Goal: Information Seeking & Learning: Learn about a topic

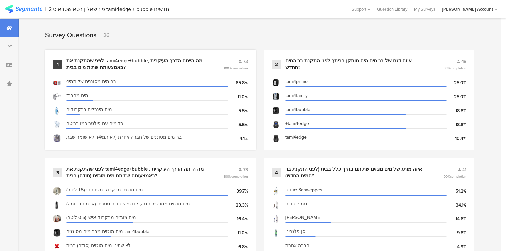
scroll to position [319, 0]
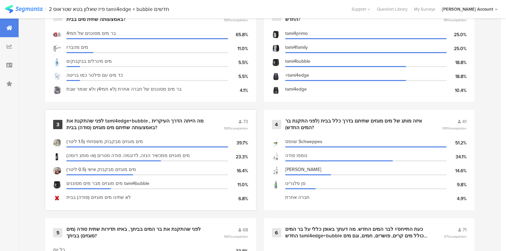
click at [134, 121] on div "לפני שהתקנת את tami4edge+bubble , מה הייתה הדרך העיקרית באמצעותה שתיתם מים מוגז…" at bounding box center [136, 124] width 141 height 13
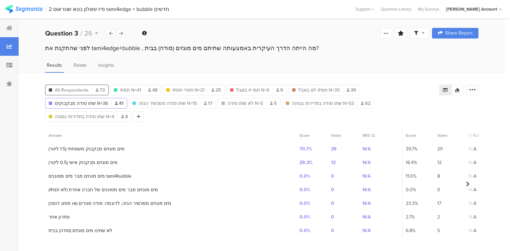
click at [88, 87] on span "All Respondents" at bounding box center [72, 90] width 34 height 7
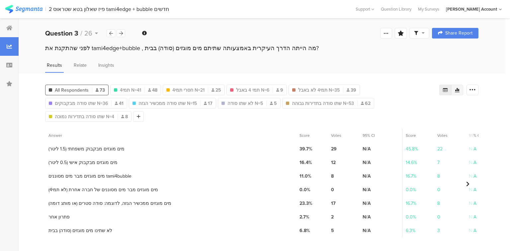
click at [457, 88] on icon at bounding box center [457, 90] width 5 height 4
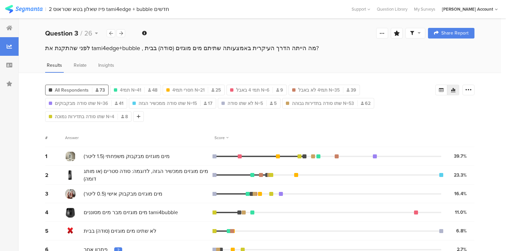
drag, startPoint x: 474, startPoint y: 90, endPoint x: 479, endPoint y: 108, distance: 18.4
click at [472, 91] on icon at bounding box center [468, 90] width 7 height 7
click at [467, 124] on span at bounding box center [468, 122] width 10 height 5
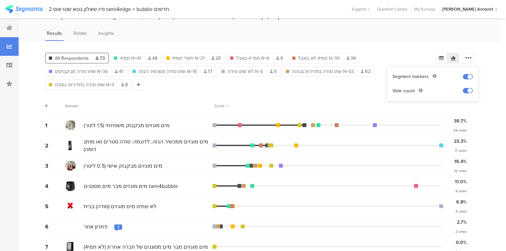
scroll to position [36, 0]
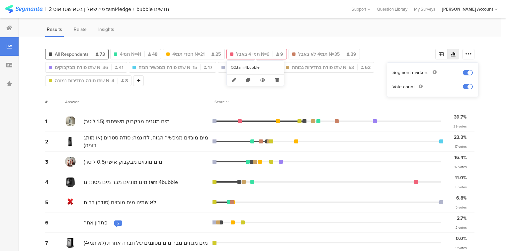
click at [257, 51] on span "תמי 4 באבל N=6" at bounding box center [252, 54] width 33 height 7
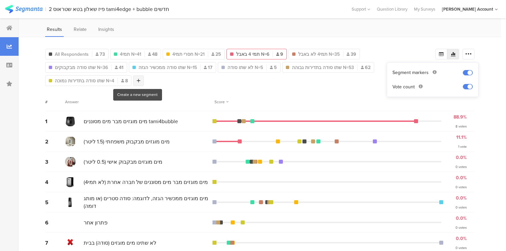
click at [140, 80] on div at bounding box center [138, 80] width 11 height 11
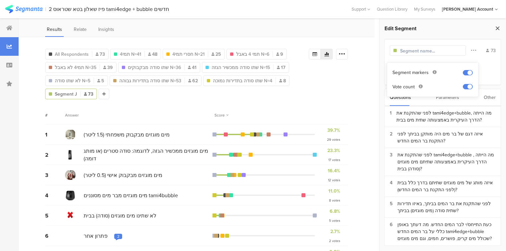
click at [496, 27] on icon at bounding box center [497, 28] width 7 height 9
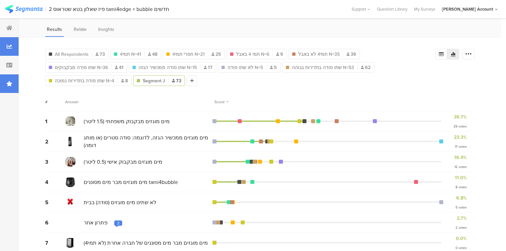
click at [5, 81] on div at bounding box center [9, 83] width 19 height 19
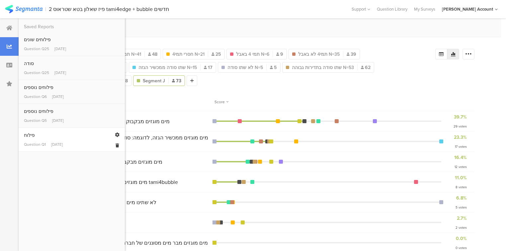
click at [35, 137] on div "פילוח" at bounding box center [72, 135] width 96 height 7
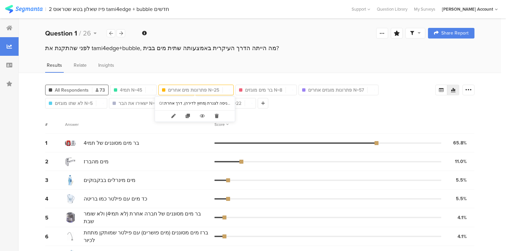
click at [179, 88] on span "פתרונות מים אחרים N=25" at bounding box center [193, 90] width 51 height 7
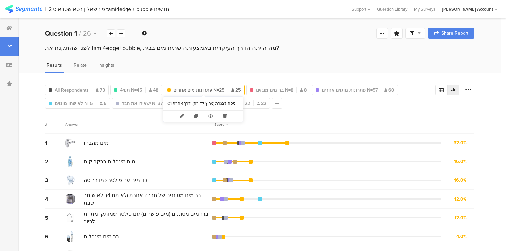
click at [186, 88] on span "פתרונות מים אחרים N=25" at bounding box center [198, 90] width 51 height 7
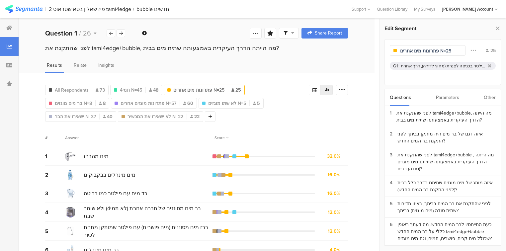
click at [404, 66] on div "מים מינרלים בבקבוקים, מים מהברז, בר מים מינרלים, בר מים מסוננים של חברה אחרת (ל…" at bounding box center [443, 66] width 85 height 6
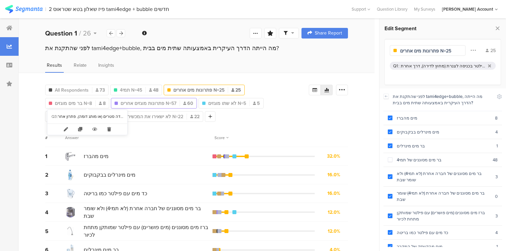
click at [120, 104] on span "פתרונות מוגזים אחרים N=57" at bounding box center [148, 103] width 56 height 7
type input "פתרונות מוגזים אחרים N=57"
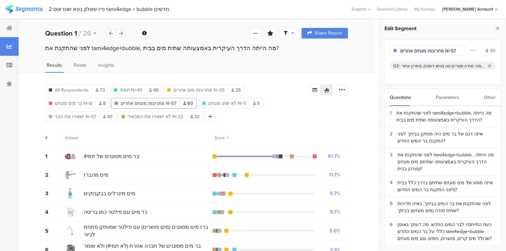
click at [407, 66] on div "מים מוגזים מבקבוק משפחתי (1.5 ליטר), מים מוגזים מבקבוק אישי (0.5 ליטר), מים מוג…" at bounding box center [444, 66] width 84 height 6
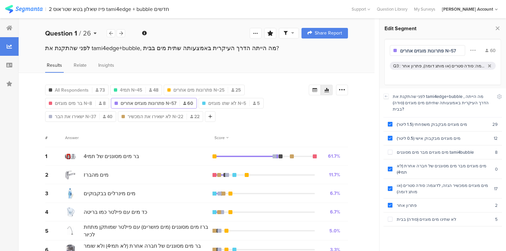
click at [76, 33] on b "Question 1" at bounding box center [61, 33] width 32 height 10
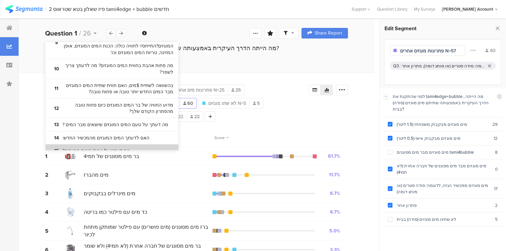
scroll to position [159, 0]
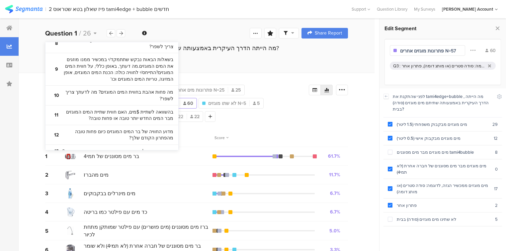
click at [38, 87] on div "All Respondents 73 תמי4 N=45 48 פתרונות מים אחרים N=25 25 בר מים מוגזים N=8 8 פ…" at bounding box center [197, 224] width 356 height 303
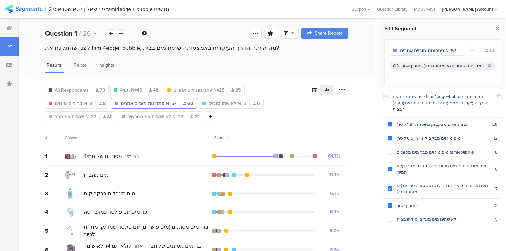
click at [119, 33] on icon at bounding box center [121, 33] width 4 height 4
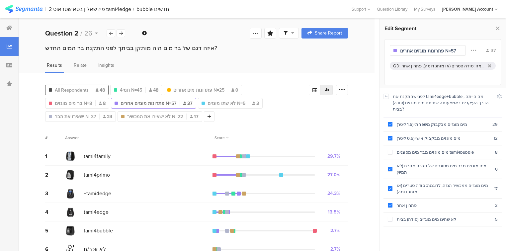
click at [59, 87] on span "All Respondents" at bounding box center [72, 90] width 34 height 7
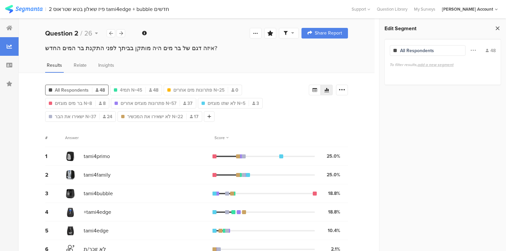
click at [496, 29] on icon at bounding box center [497, 28] width 7 height 9
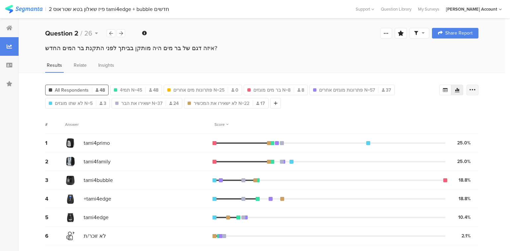
click at [473, 92] on icon at bounding box center [472, 90] width 7 height 7
click at [468, 122] on span at bounding box center [468, 122] width 10 height 5
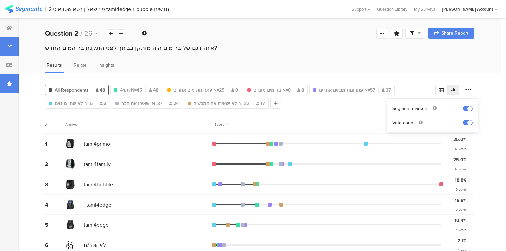
click at [4, 86] on div at bounding box center [9, 83] width 19 height 19
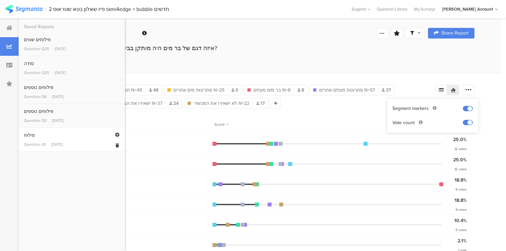
click at [41, 139] on link "פילוח Question Q1 Sep 10, 2025" at bounding box center [72, 140] width 96 height 16
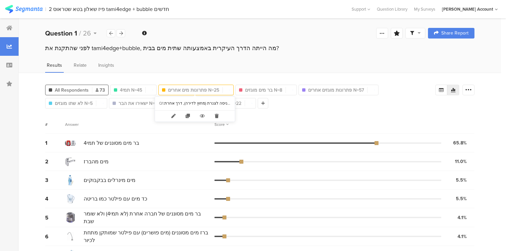
click at [194, 87] on span "פתרונות מים אחרים N=25" at bounding box center [193, 90] width 51 height 7
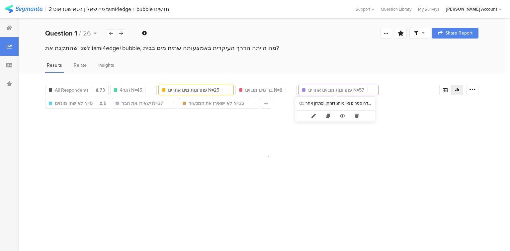
click at [339, 87] on span "פתרונות מוגזים אחרים N=57" at bounding box center [336, 90] width 56 height 7
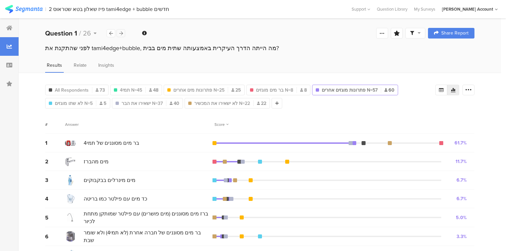
click at [122, 34] on icon at bounding box center [121, 33] width 4 height 4
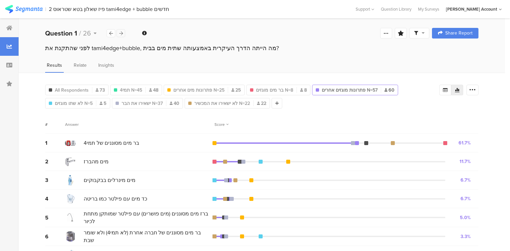
click at [122, 34] on icon at bounding box center [121, 33] width 4 height 4
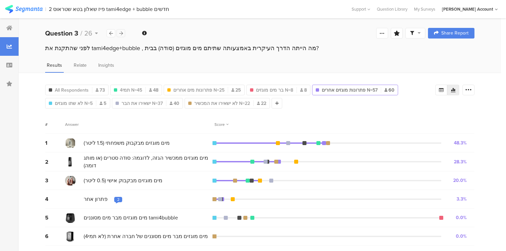
click at [122, 34] on icon at bounding box center [121, 33] width 4 height 4
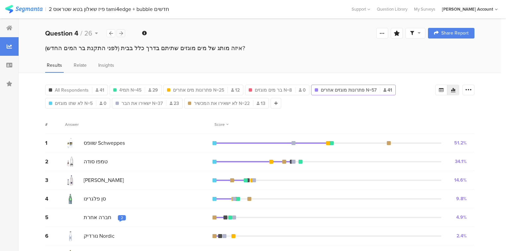
click at [122, 34] on icon at bounding box center [121, 33] width 4 height 4
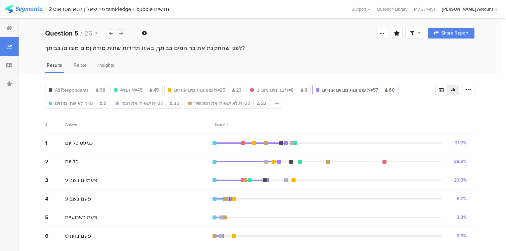
click at [122, 34] on icon at bounding box center [121, 33] width 4 height 4
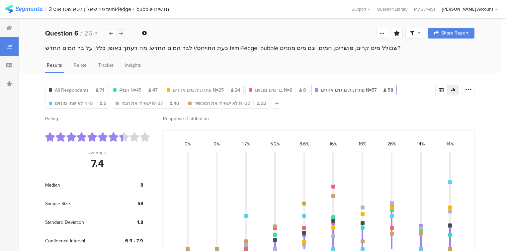
click at [122, 34] on icon at bounding box center [121, 33] width 4 height 4
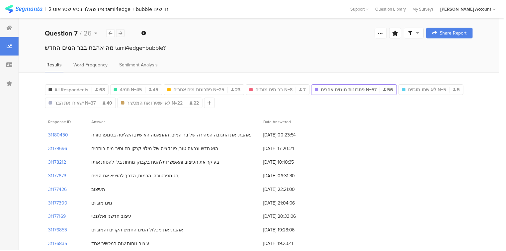
click at [122, 34] on icon at bounding box center [121, 33] width 4 height 4
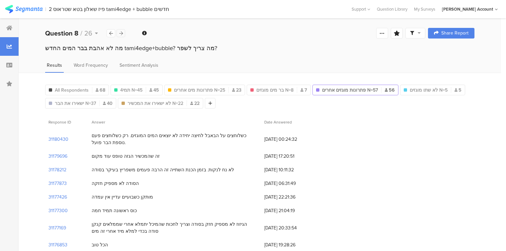
click at [122, 34] on icon at bounding box center [121, 33] width 4 height 4
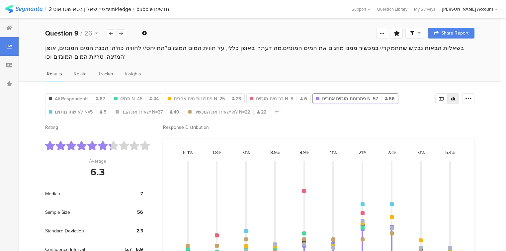
click at [122, 34] on icon at bounding box center [121, 33] width 4 height 4
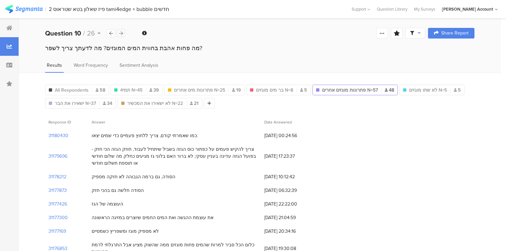
click at [122, 34] on icon at bounding box center [121, 33] width 4 height 4
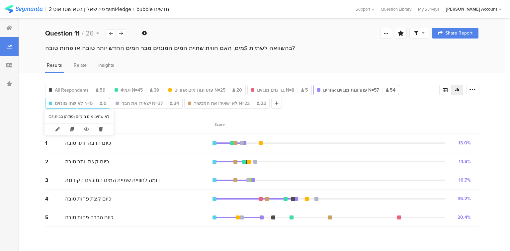
click at [61, 105] on span "לא שתו מוגזים N=5" at bounding box center [74, 103] width 38 height 7
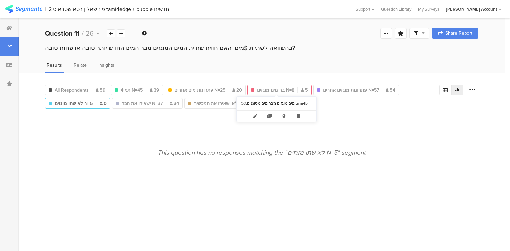
click at [263, 89] on span "בר מים מוגזים N=8" at bounding box center [275, 90] width 37 height 7
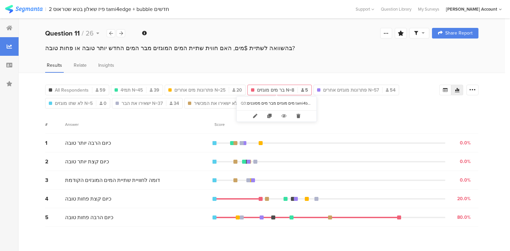
click at [271, 89] on span "בר מים מוגזים N=8" at bounding box center [275, 90] width 37 height 7
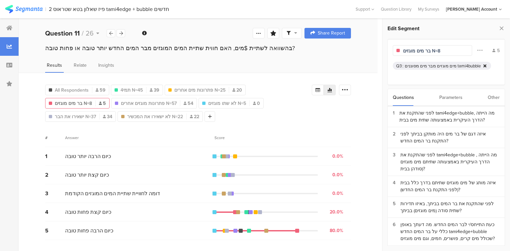
click at [483, 65] on icon at bounding box center [484, 66] width 3 height 4
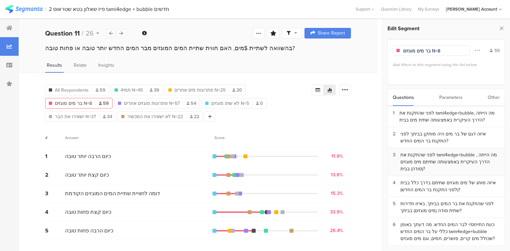
click at [424, 165] on div "לפני שהתקנת את tami4edge+bubble , מה הייתה הדרך העיקרית באמצעותה שתיתם מים מוגז…" at bounding box center [449, 161] width 99 height 21
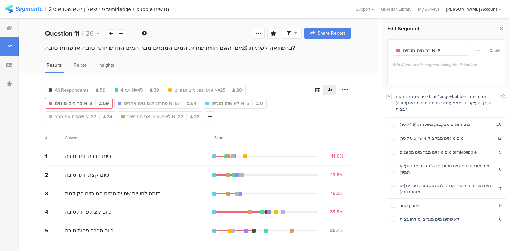
click at [388, 96] on icon at bounding box center [389, 96] width 2 height 2
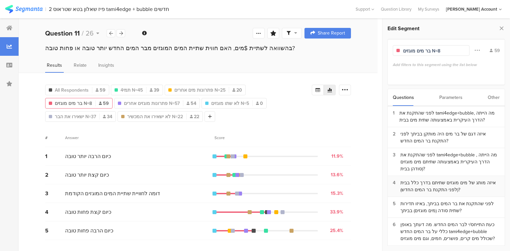
click at [426, 184] on div "איזה מותג של מים מוגזים שתיתם בדרך כלל בבית (לפני התקנת בר המים החדש)?" at bounding box center [449, 186] width 99 height 14
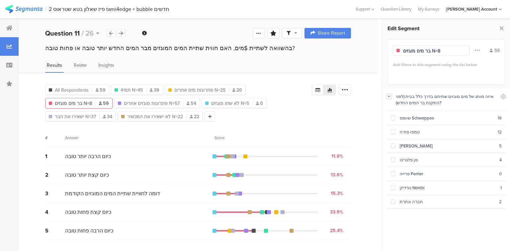
click at [388, 96] on icon at bounding box center [389, 96] width 5 height 5
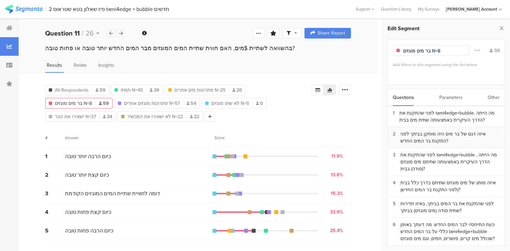
click at [413, 135] on div "איזה דגם של בר מים היה מותקן בביתך לפני התקנת בר המים החדש?" at bounding box center [449, 137] width 99 height 14
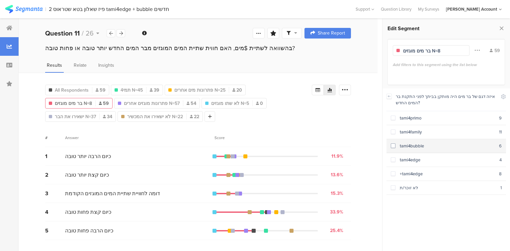
click at [412, 149] on section "tami4bubble 6" at bounding box center [445, 146] width 119 height 14
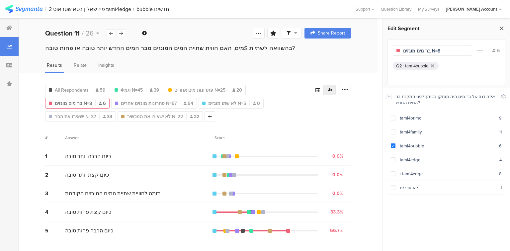
click at [503, 27] on icon at bounding box center [501, 28] width 7 height 9
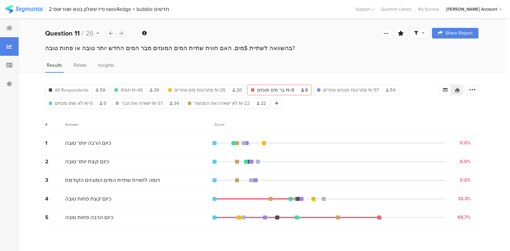
click at [121, 34] on icon at bounding box center [121, 33] width 4 height 4
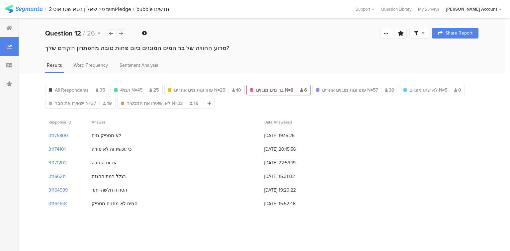
click at [117, 34] on div at bounding box center [121, 33] width 9 height 8
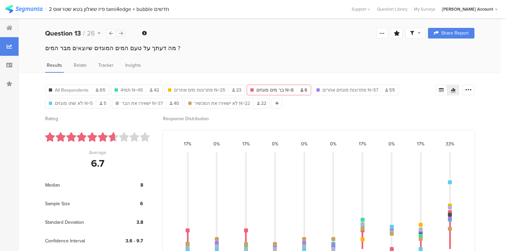
click at [117, 34] on div at bounding box center [121, 33] width 9 height 8
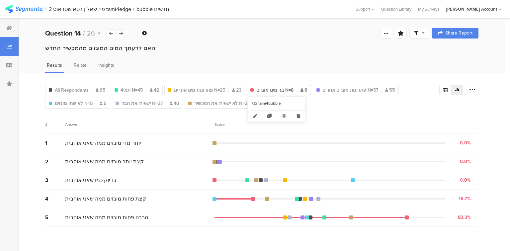
click at [268, 91] on span "בר מים מוגזים N=8" at bounding box center [274, 90] width 37 height 7
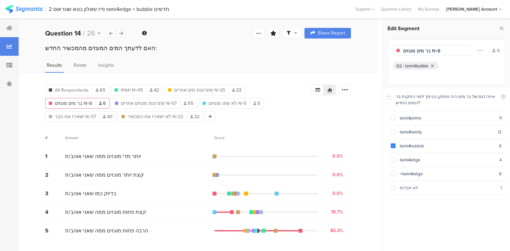
click at [92, 100] on span "בר מים מוגזים N=8" at bounding box center [73, 103] width 37 height 7
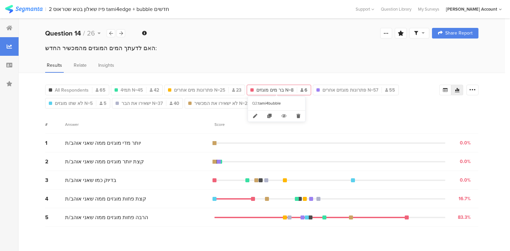
click at [280, 91] on span "בר מים מוגזים N=8" at bounding box center [274, 90] width 37 height 7
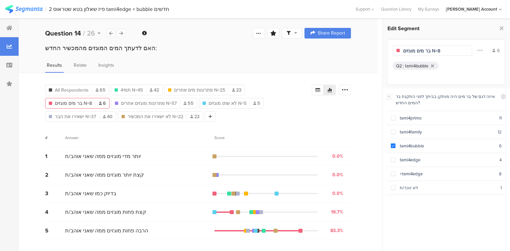
drag, startPoint x: 428, startPoint y: 50, endPoint x: 397, endPoint y: 50, distance: 30.9
click at [397, 50] on div "בר מים מוגזים N=8" at bounding box center [432, 50] width 79 height 11
type input "תמי4 באבל N=8"
click at [503, 30] on icon at bounding box center [501, 28] width 7 height 9
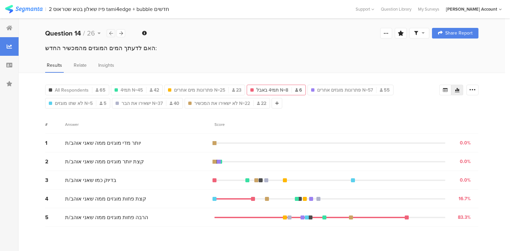
click at [110, 34] on icon at bounding box center [111, 33] width 4 height 4
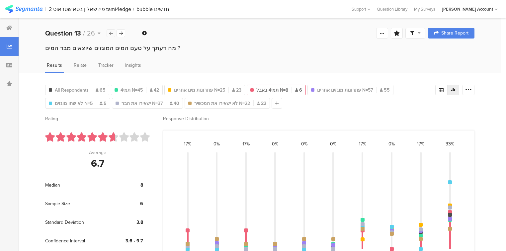
click at [110, 34] on icon at bounding box center [111, 33] width 4 height 4
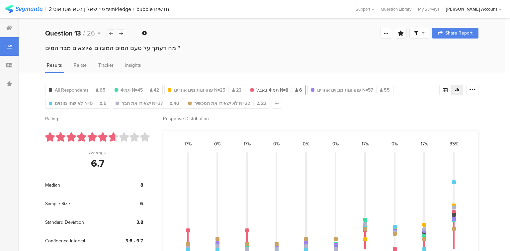
click at [110, 34] on icon at bounding box center [111, 33] width 4 height 4
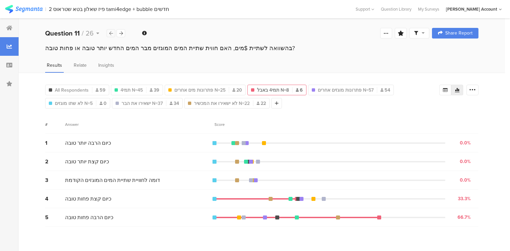
click at [110, 34] on icon at bounding box center [111, 33] width 4 height 4
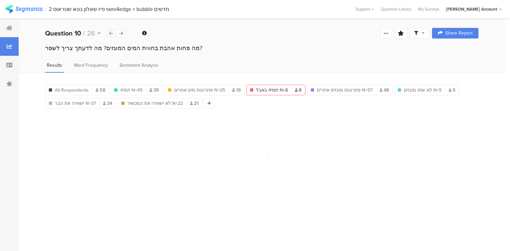
click at [110, 34] on icon at bounding box center [111, 33] width 4 height 4
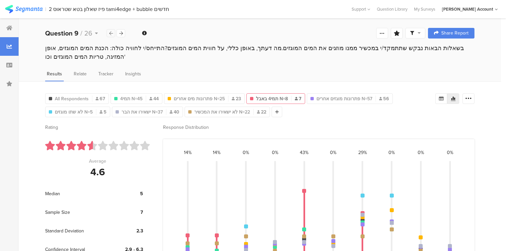
click at [110, 34] on icon at bounding box center [111, 33] width 4 height 4
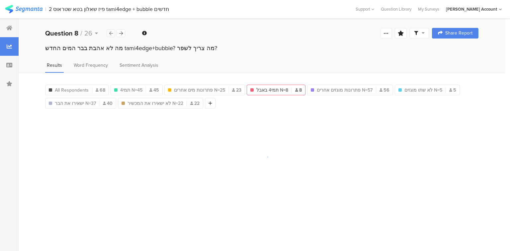
click at [110, 34] on icon at bounding box center [111, 33] width 4 height 4
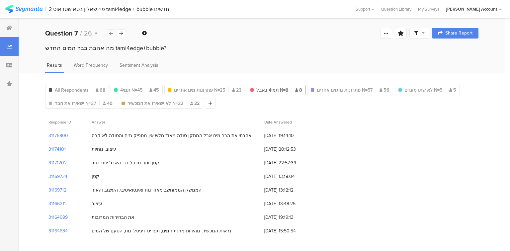
click at [110, 34] on icon at bounding box center [111, 33] width 4 height 4
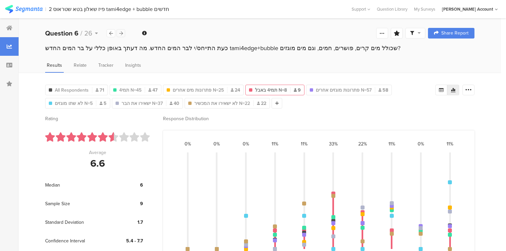
click at [119, 31] on icon at bounding box center [121, 33] width 4 height 4
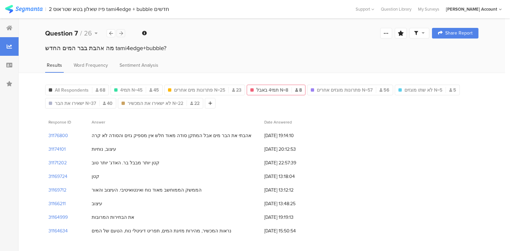
click at [119, 31] on icon at bounding box center [121, 33] width 4 height 4
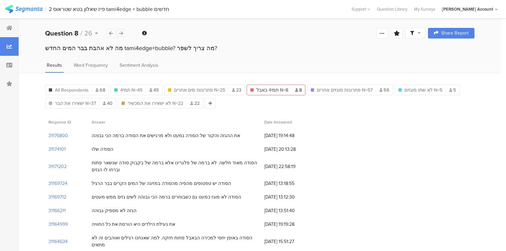
click at [119, 31] on icon at bounding box center [121, 33] width 4 height 4
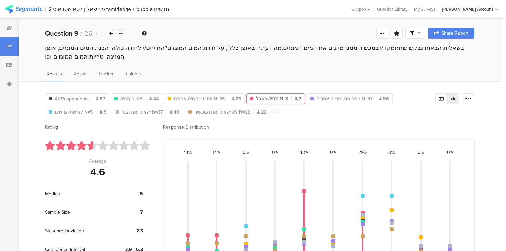
click at [122, 33] on icon at bounding box center [121, 33] width 4 height 4
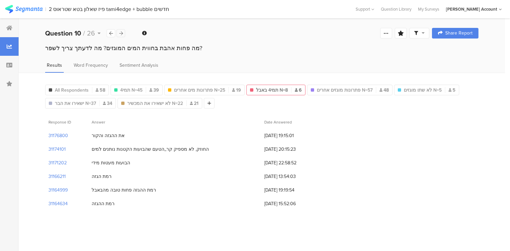
click at [122, 33] on icon at bounding box center [121, 33] width 4 height 4
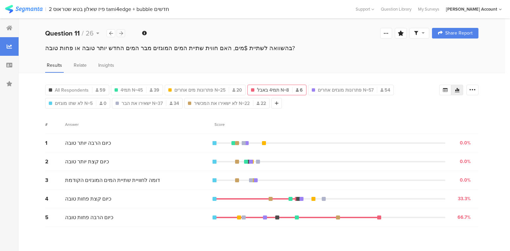
click at [122, 33] on icon at bounding box center [121, 33] width 4 height 4
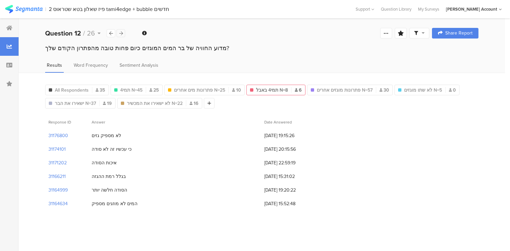
click at [122, 33] on icon at bounding box center [121, 33] width 4 height 4
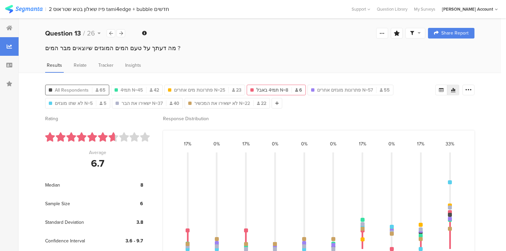
click at [95, 88] on div "All Respondents 65" at bounding box center [76, 90] width 63 height 7
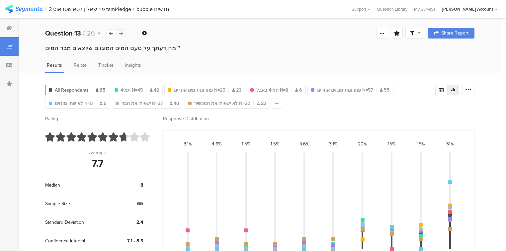
click at [121, 35] on icon at bounding box center [121, 33] width 4 height 4
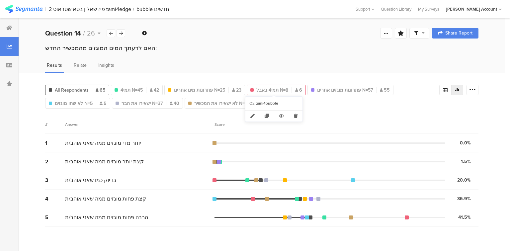
click at [268, 88] on span "תמי4 באבל N=8" at bounding box center [272, 90] width 32 height 7
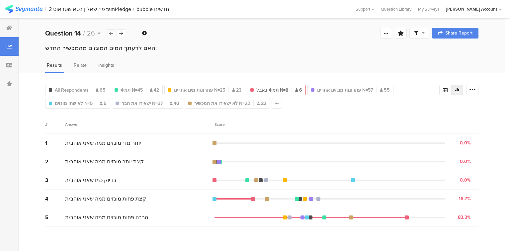
click at [111, 32] on icon at bounding box center [111, 33] width 4 height 4
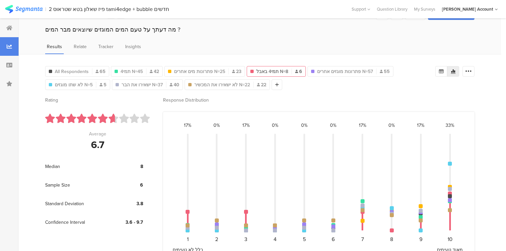
scroll to position [27, 0]
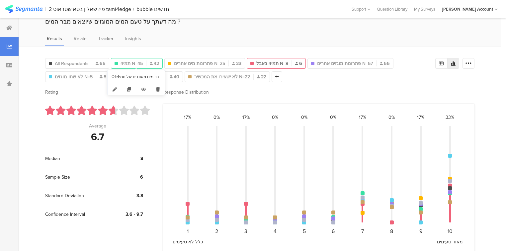
click at [131, 64] on span "תמי4 N=45" at bounding box center [131, 63] width 22 height 7
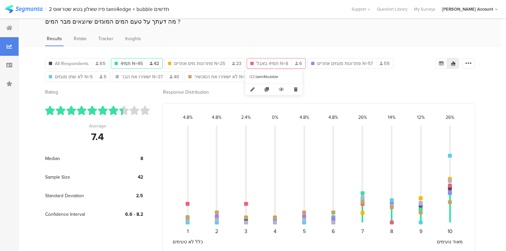
click at [267, 62] on span "תמי4 באבל N=8" at bounding box center [272, 63] width 32 height 7
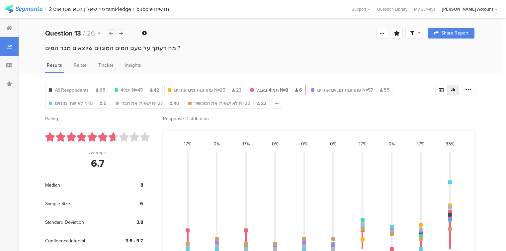
click at [111, 34] on icon at bounding box center [111, 33] width 4 height 4
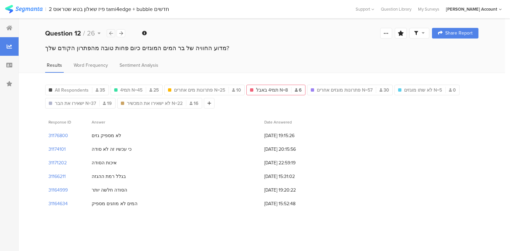
click at [111, 34] on icon at bounding box center [111, 33] width 4 height 4
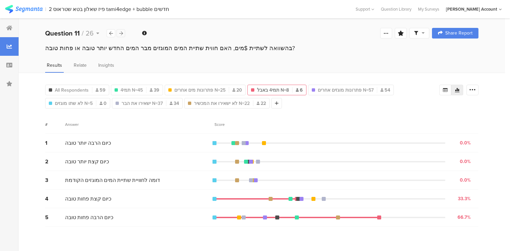
click at [122, 35] on icon at bounding box center [121, 33] width 4 height 4
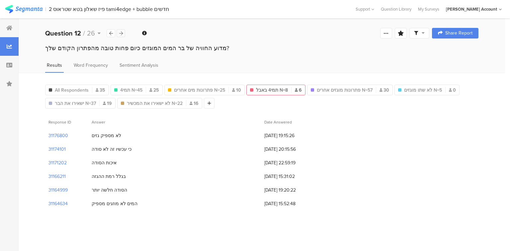
click at [122, 35] on icon at bounding box center [121, 33] width 4 height 4
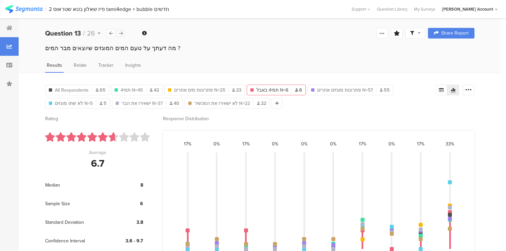
click at [122, 35] on icon at bounding box center [121, 33] width 4 height 4
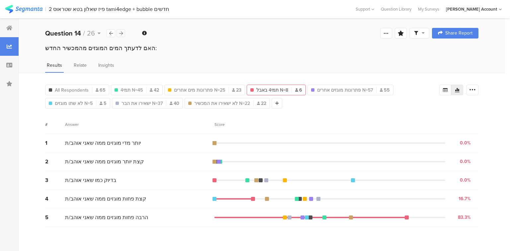
click at [122, 35] on icon at bounding box center [121, 33] width 4 height 4
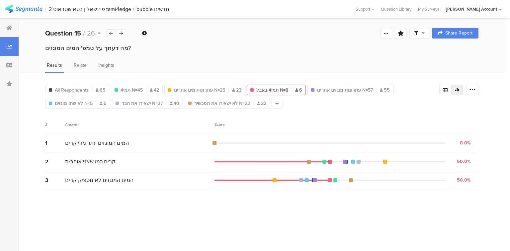
click at [113, 35] on div at bounding box center [111, 33] width 9 height 8
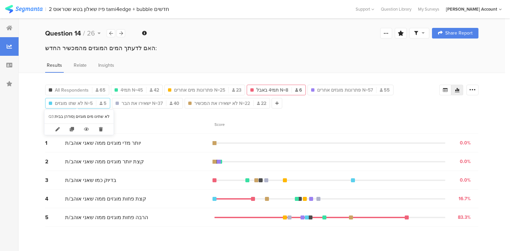
click at [68, 102] on span "לא שתו מוגזים N=5" at bounding box center [74, 103] width 38 height 7
type input "לא שתו מוגזים N=5"
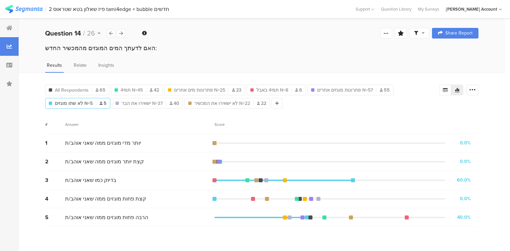
click at [68, 102] on span "לא שתו מוגזים N=5" at bounding box center [74, 103] width 38 height 7
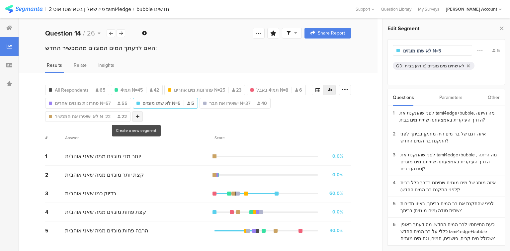
click at [136, 116] on icon at bounding box center [138, 116] width 4 height 5
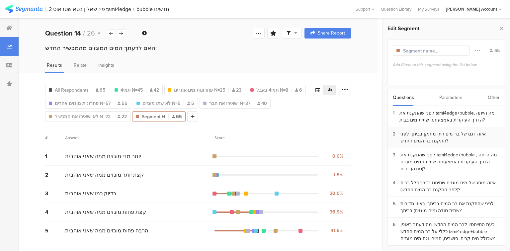
click at [424, 140] on div "איזה דגם של בר מים היה מותקן בביתך לפני התקנת בר המים החדש?" at bounding box center [449, 137] width 99 height 14
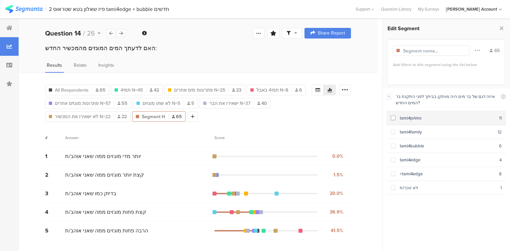
click at [408, 119] on div "tami4primo" at bounding box center [447, 118] width 104 height 6
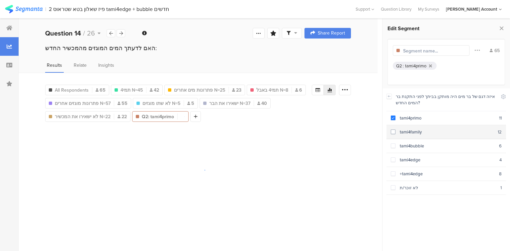
click at [413, 134] on section "tami4family 12" at bounding box center [445, 132] width 119 height 14
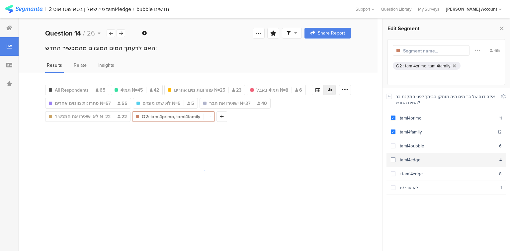
click at [415, 160] on div "tami4edge" at bounding box center [447, 160] width 104 height 6
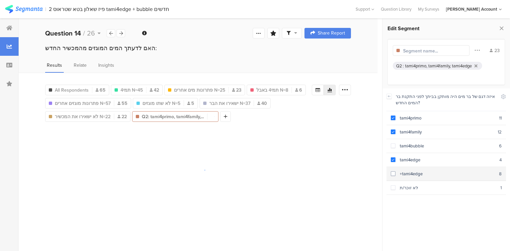
click at [415, 177] on section "+tami4edge 8" at bounding box center [445, 174] width 119 height 14
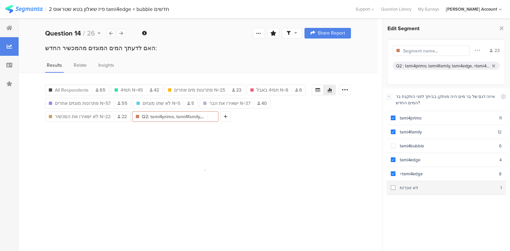
click at [413, 190] on section "לא זוכר/ת 1" at bounding box center [445, 188] width 119 height 14
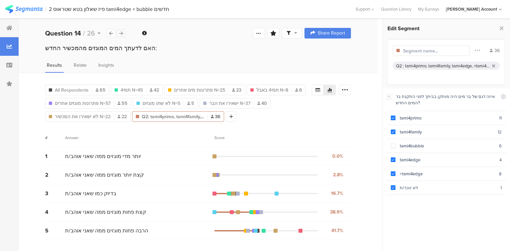
click at [121, 33] on icon at bounding box center [121, 33] width 4 height 4
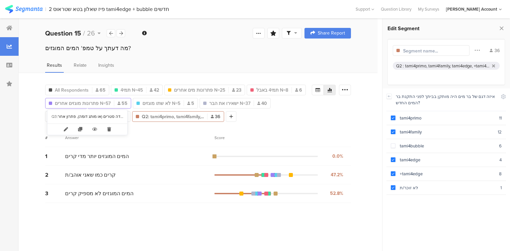
click at [89, 104] on span "פתרונות מוגזים אחרים N=57" at bounding box center [83, 103] width 56 height 7
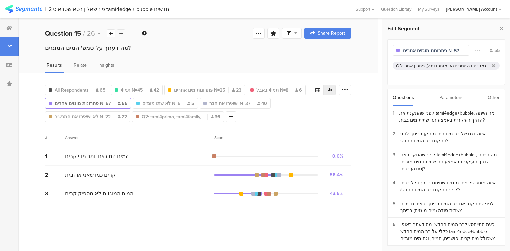
click at [121, 32] on icon at bounding box center [121, 33] width 4 height 4
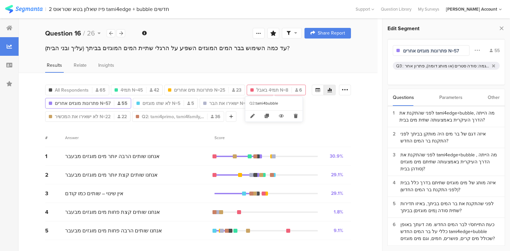
click at [264, 90] on span "תמי4 באבל N=8" at bounding box center [272, 90] width 32 height 7
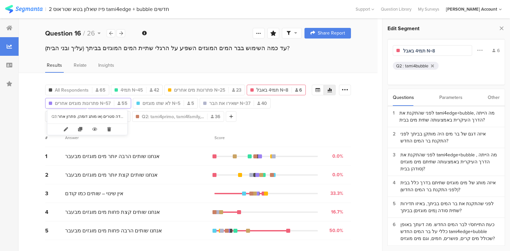
click at [66, 102] on span "פתרונות מוגזים אחרים N=57" at bounding box center [83, 103] width 56 height 7
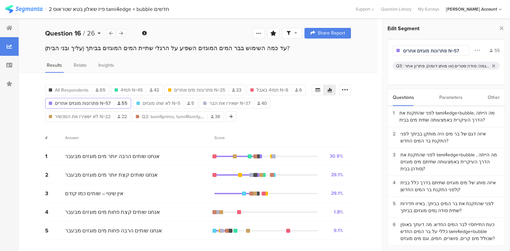
click at [85, 33] on div "Question 16 / 26" at bounding box center [75, 33] width 61 height 10
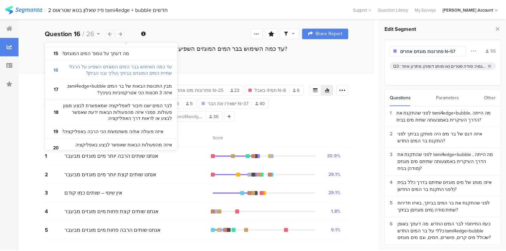
scroll to position [423, 0]
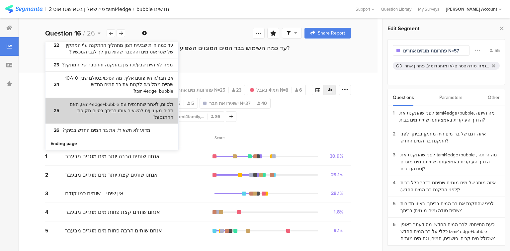
click at [123, 117] on bdi "ולסיום, לאחר שהתנסית עם tami4edge+bubble, האם תהיה מעוניין/ת להשאיר אותו בביתך …" at bounding box center [117, 111] width 111 height 20
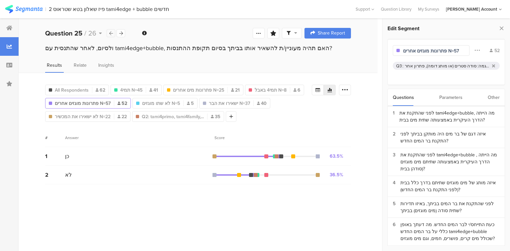
click at [112, 34] on icon at bounding box center [111, 33] width 4 height 4
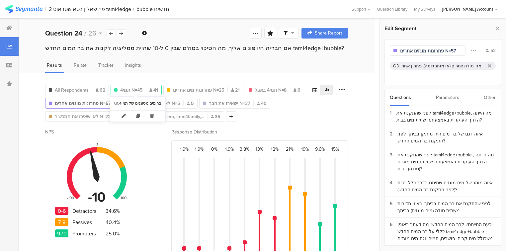
click at [131, 90] on span "תמי4 N=45" at bounding box center [131, 90] width 22 height 7
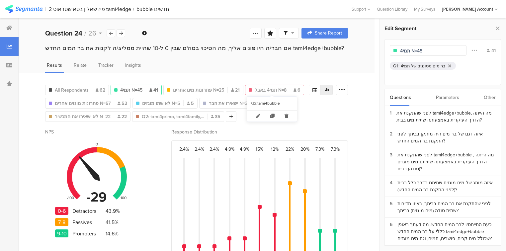
click at [269, 89] on span "תמי4 באבל N=8" at bounding box center [271, 90] width 32 height 7
type input "תמי4 באבל N=8"
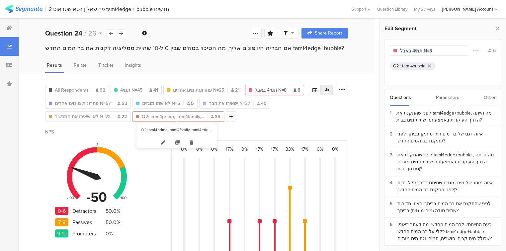
click at [153, 117] on span "Q2: tami4primo, tami4family,..." at bounding box center [173, 116] width 62 height 7
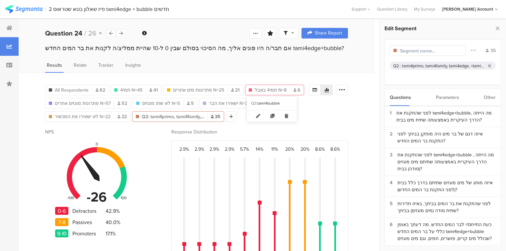
click at [264, 90] on span "תמי4 באבל N=8" at bounding box center [271, 90] width 32 height 7
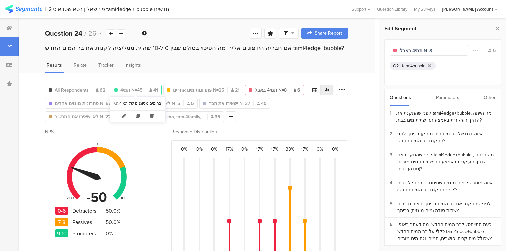
click at [130, 90] on span "תמי4 N=45" at bounding box center [131, 90] width 22 height 7
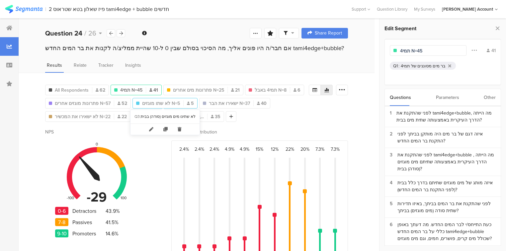
click at [157, 101] on span "לא שתו מוגזים N=5" at bounding box center [161, 103] width 38 height 7
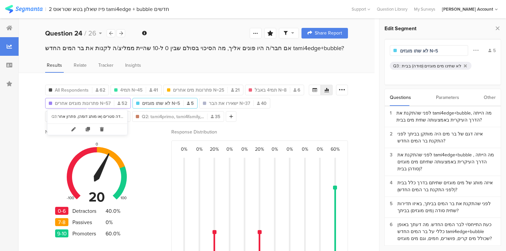
click at [94, 102] on span "פתרונות מוגזים אחרים N=57" at bounding box center [83, 103] width 56 height 7
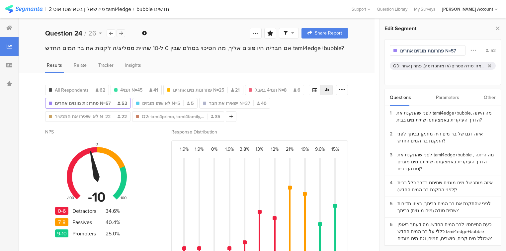
click at [123, 32] on div at bounding box center [121, 33] width 9 height 8
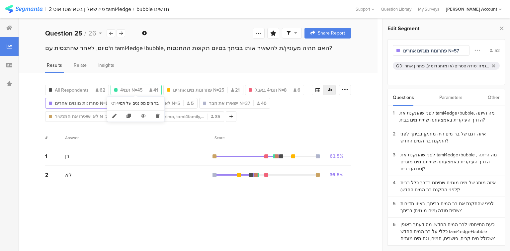
click at [132, 89] on span "תמי4 N=45" at bounding box center [131, 90] width 22 height 7
type input "תמי4 N=45"
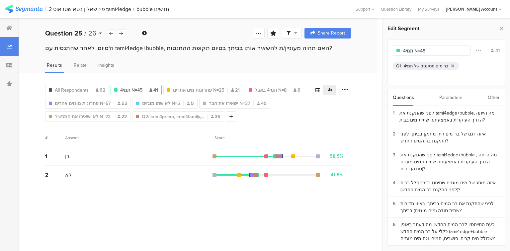
click at [69, 32] on b "Question 25" at bounding box center [63, 33] width 37 height 10
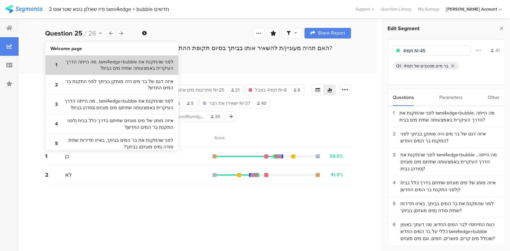
click at [85, 72] on section "1 לפני שהתקנת את tami4edge+bubble, מה הייתה הדרך העיקרית באמצעותה שתית מים בבית?" at bounding box center [111, 65] width 133 height 20
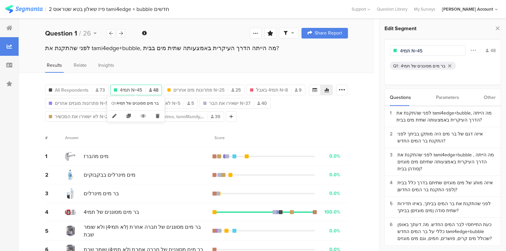
click at [137, 88] on span "תמי4 N=45" at bounding box center [131, 90] width 22 height 7
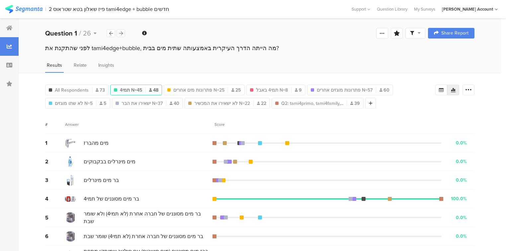
click at [120, 34] on icon at bounding box center [121, 33] width 4 height 4
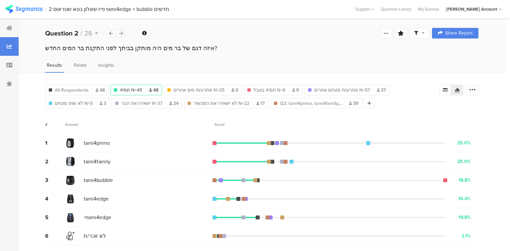
click at [120, 34] on icon at bounding box center [121, 33] width 4 height 4
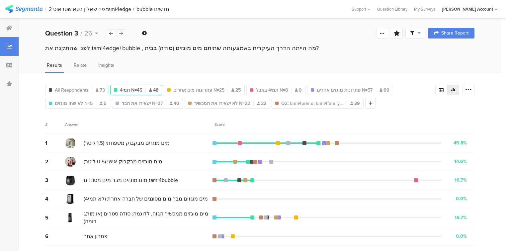
click at [120, 34] on icon at bounding box center [121, 33] width 4 height 4
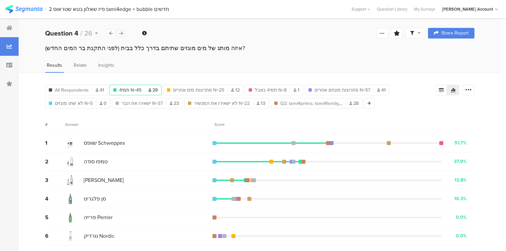
click at [120, 34] on icon at bounding box center [121, 33] width 4 height 4
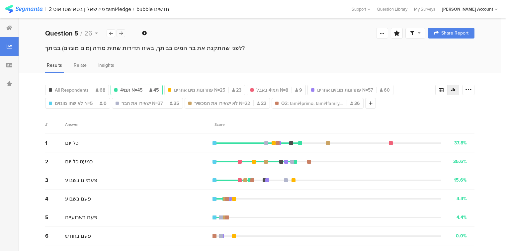
click at [120, 34] on icon at bounding box center [121, 33] width 4 height 4
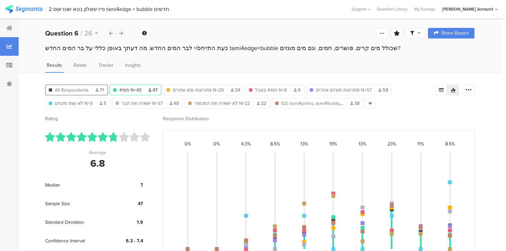
click at [66, 90] on span "All Respondents" at bounding box center [72, 90] width 34 height 7
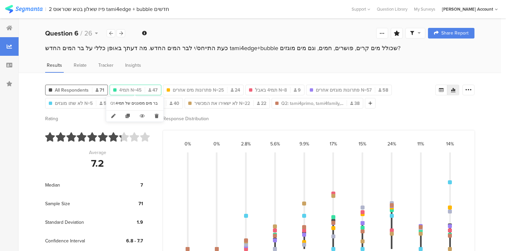
click at [142, 89] on div "תמי4 N=45 47" at bounding box center [135, 90] width 51 height 7
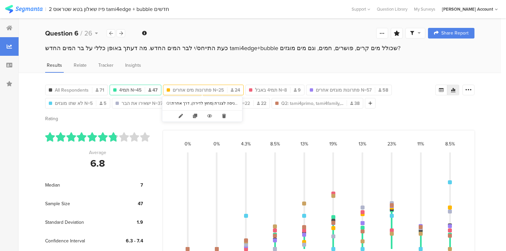
click at [178, 88] on span "פתרונות מים אחרים N=25" at bounding box center [198, 90] width 51 height 7
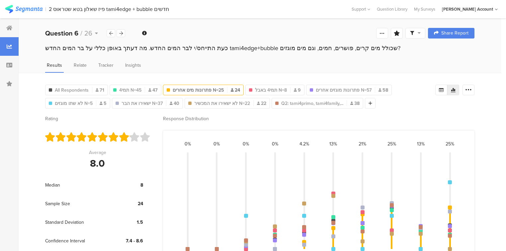
click at [183, 89] on span "פתרונות מים אחרים N=25" at bounding box center [198, 90] width 51 height 7
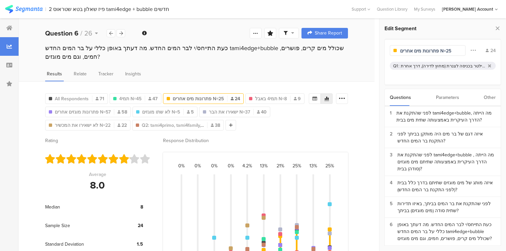
click at [434, 50] on input "פתרונות מים אחרים N=25" at bounding box center [429, 50] width 58 height 7
drag, startPoint x: 435, startPoint y: 50, endPoint x: 392, endPoint y: 50, distance: 43.5
click at [392, 50] on div "פתרונות מים אחרים N=25" at bounding box center [428, 50] width 76 height 11
click at [435, 50] on input "חסרי בר תמי4 N=25" at bounding box center [429, 50] width 58 height 7
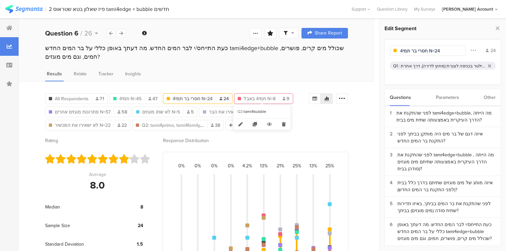
click at [250, 96] on span "תמי4 באבל N=8" at bounding box center [260, 98] width 32 height 7
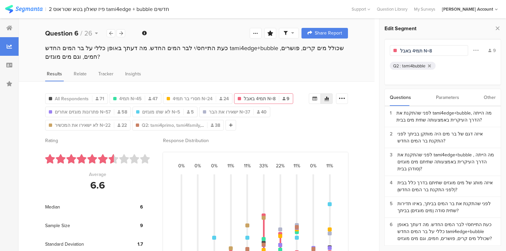
click at [429, 50] on input "תמי4 באבל N=8" at bounding box center [429, 50] width 58 height 7
click at [63, 110] on span "פתרונות מוגזים אחרים N=57" at bounding box center [83, 112] width 56 height 7
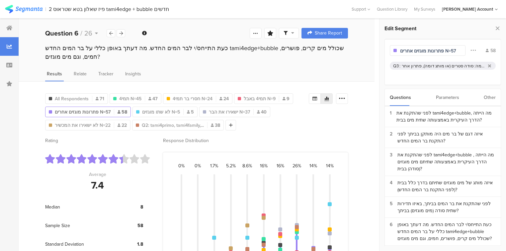
click at [433, 52] on input "פתרונות מוגזים אחרים N=57" at bounding box center [429, 50] width 58 height 7
click at [422, 134] on div "איזה דגם של בר מים היה מותקן בביתך לפני התקנת בר המים החדש?" at bounding box center [446, 137] width 98 height 14
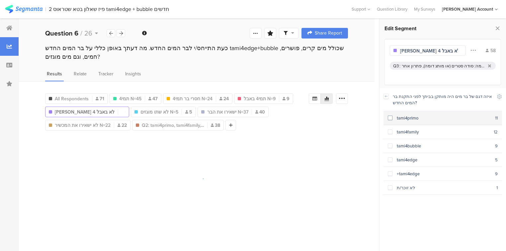
click at [404, 120] on div "tami4primo" at bounding box center [443, 118] width 103 height 6
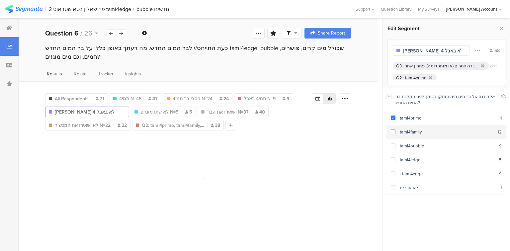
click at [407, 130] on div "tami4family" at bounding box center [446, 132] width 102 height 6
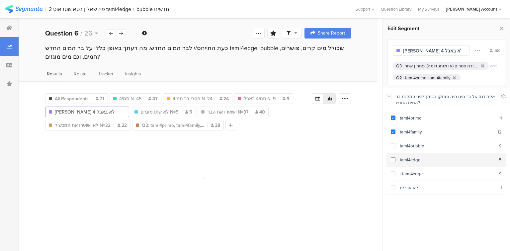
click at [410, 159] on div "tami4edge" at bounding box center [447, 160] width 104 height 6
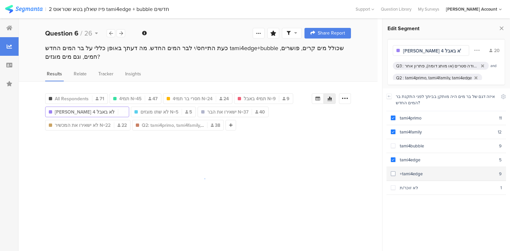
click at [409, 174] on div "+tami4edge" at bounding box center [447, 174] width 104 height 6
click at [409, 185] on div "לא זוכר/ת" at bounding box center [447, 188] width 105 height 6
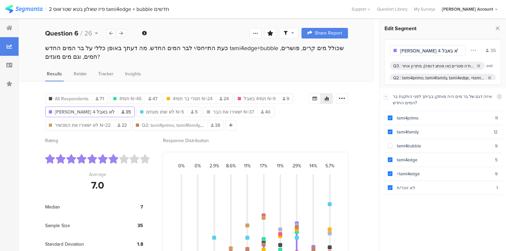
click at [423, 51] on input "תמי 4 לא באבל" at bounding box center [429, 50] width 58 height 7
click at [498, 28] on icon at bounding box center [497, 28] width 7 height 9
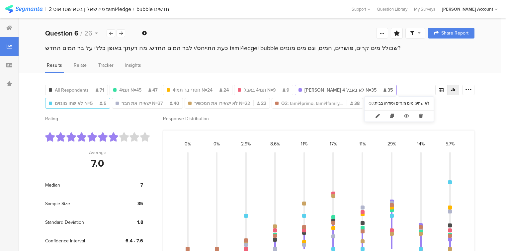
click at [93, 100] on span "לא שתו מוגזים N=5" at bounding box center [74, 103] width 38 height 7
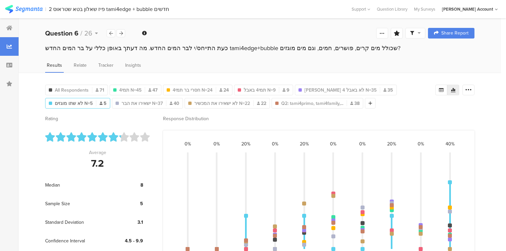
click at [93, 100] on span "לא שתו מוגזים N=5" at bounding box center [74, 103] width 38 height 7
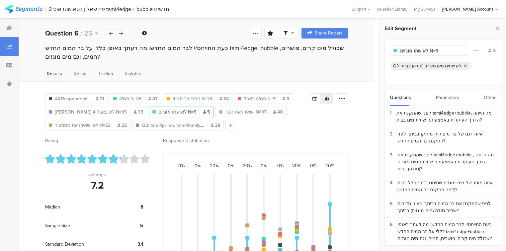
click at [414, 65] on div "לא שתינו מים מוגזים (סודה) בבית" at bounding box center [431, 66] width 59 height 6
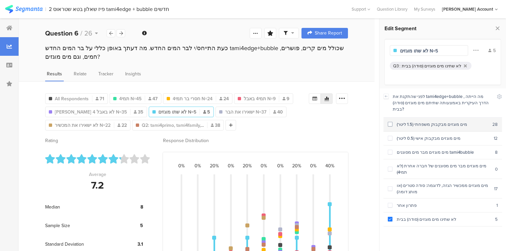
click at [422, 121] on div "מים מוגזים מבקבוק משפחתי (1.5 ליטר)" at bounding box center [442, 124] width 100 height 6
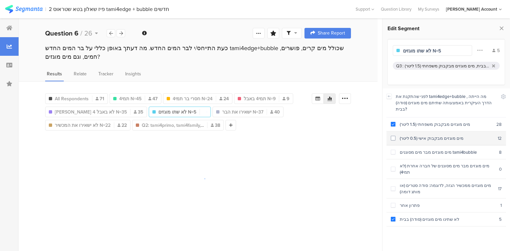
click at [424, 135] on div "מים מוגזים מבקבוק אישי (0.5 ליטר)" at bounding box center [446, 138] width 102 height 6
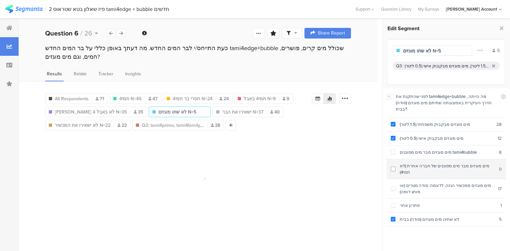
click at [427, 163] on div "מים מוגזים מבר מים מסוננים של חברה אחרת (לא תמי4)" at bounding box center [447, 169] width 104 height 13
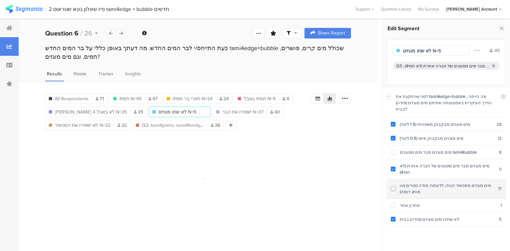
click at [429, 182] on div "מים מוגזים ממכשיר הגזה, לדוגמה: סודה סטרים (או מותג דומה)" at bounding box center [446, 188] width 103 height 13
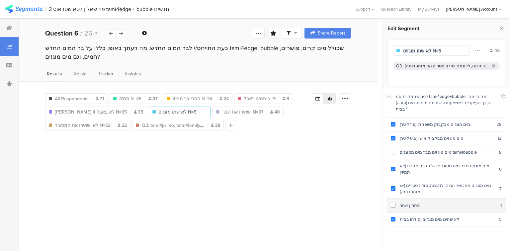
click at [426, 202] on div "פתרון אחר" at bounding box center [447, 205] width 105 height 6
click at [430, 216] on div "לא שתינו מים מוגזים (סודה) בבית" at bounding box center [447, 219] width 104 height 6
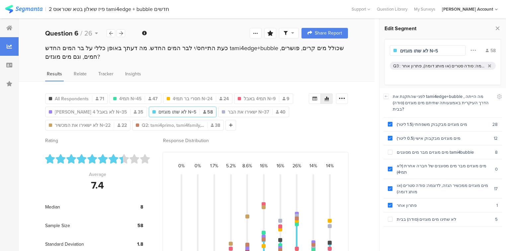
drag, startPoint x: 439, startPoint y: 50, endPoint x: 384, endPoint y: 46, distance: 55.9
click at [384, 46] on div "לא שתו מוגזים N=5 58 Q3 : מים מוגזים מבקבוק משפחתי (1.5 ליטר), מים מוגזים מבקבו…" at bounding box center [442, 62] width 117 height 46
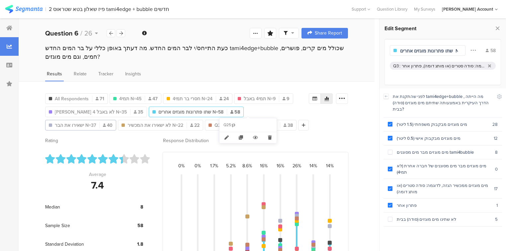
click at [96, 122] on span "ישאירו את הבר N=37" at bounding box center [75, 125] width 41 height 7
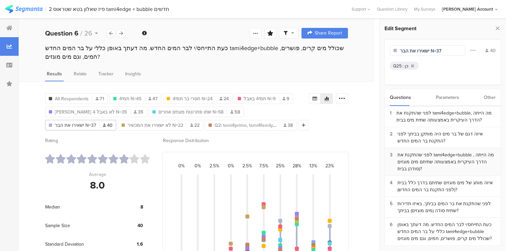
click at [425, 161] on div "לפני שהתקנת את tami4edge+bubble , מה הייתה הדרך העיקרית באמצעותה שתיתם מים מוגז…" at bounding box center [446, 161] width 98 height 21
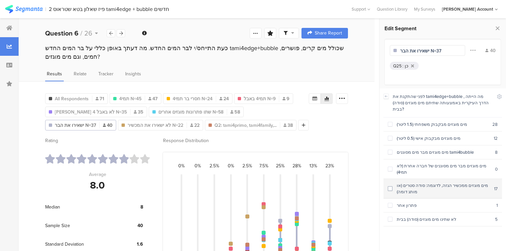
click at [424, 182] on div "מים מוגזים ממכשיר הגזה, לדוגמה: סודה סטרים (או מותג דומה)" at bounding box center [443, 188] width 102 height 13
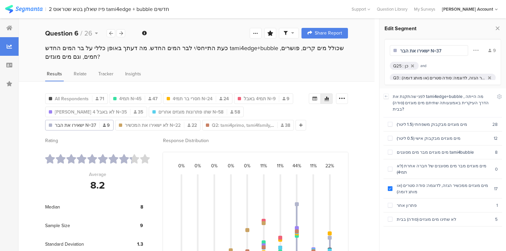
drag, startPoint x: 447, startPoint y: 50, endPoint x: 340, endPoint y: 44, distance: 108.0
click at [339, 45] on div "Question 6 / 26 Question Type Rating Required This question was required Maximu…" at bounding box center [260, 167] width 482 height 298
click at [410, 65] on div at bounding box center [413, 66] width 6 height 4
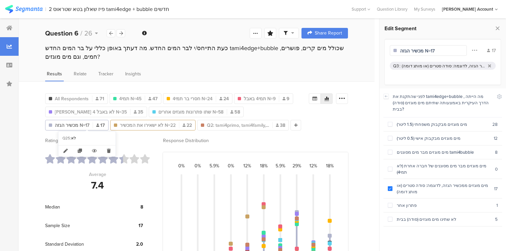
click at [120, 125] on span "לא ישאירו את המכשיר N=22" at bounding box center [148, 125] width 56 height 7
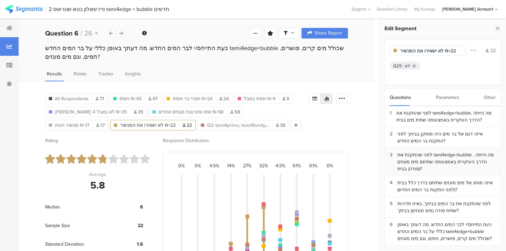
click at [443, 157] on div "לפני שהתקנת את tami4edge+bubble , מה הייתה הדרך העיקרית באמצעותה שתיתם מים מוגז…" at bounding box center [446, 161] width 98 height 21
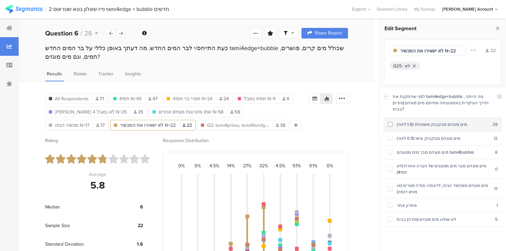
click at [428, 121] on div "מים מוגזים מבקבוק משפחתי (1.5 ליטר)" at bounding box center [442, 124] width 100 height 6
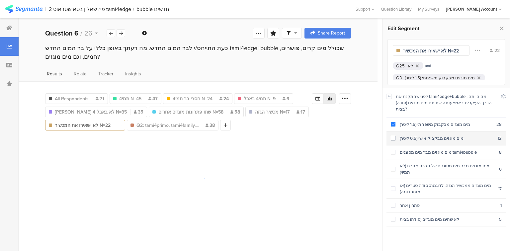
click at [430, 131] on section "מים מוגזים מבקבוק אישי (0.5 ליטר) 12" at bounding box center [445, 138] width 119 height 14
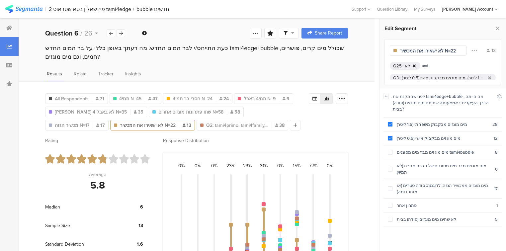
click at [413, 65] on icon at bounding box center [414, 66] width 3 height 4
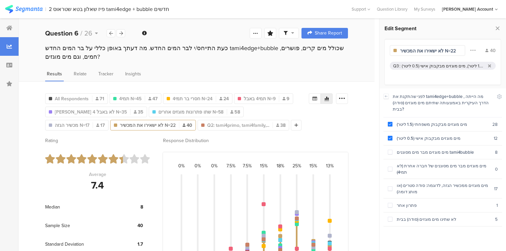
click at [445, 51] on input "לא ישאירו את המכשיר N=22" at bounding box center [429, 50] width 58 height 7
type input "שתו סו"
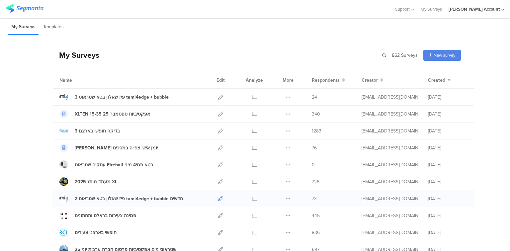
click at [218, 197] on icon at bounding box center [220, 198] width 5 height 5
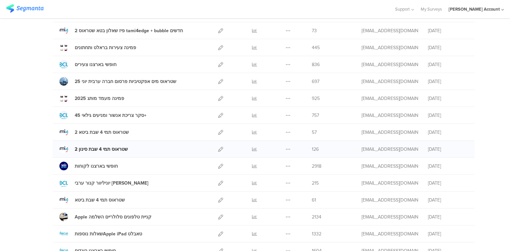
scroll to position [159, 0]
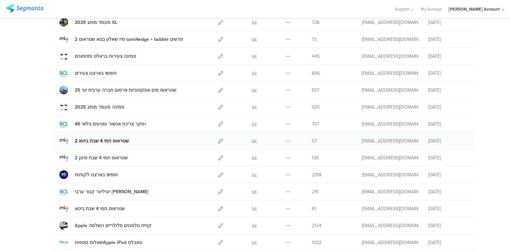
click at [89, 139] on div "2 שטראוס תמי 4 שבת ביטא" at bounding box center [102, 140] width 54 height 7
click at [218, 157] on icon at bounding box center [220, 157] width 5 height 5
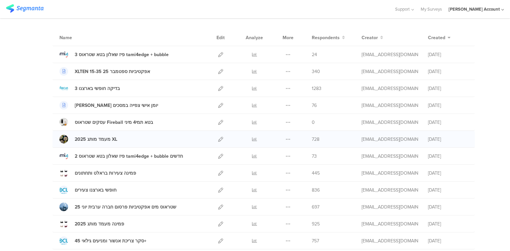
scroll to position [0, 0]
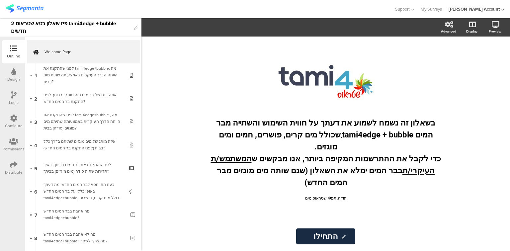
click at [17, 169] on div "Distribute" at bounding box center [14, 172] width 18 height 6
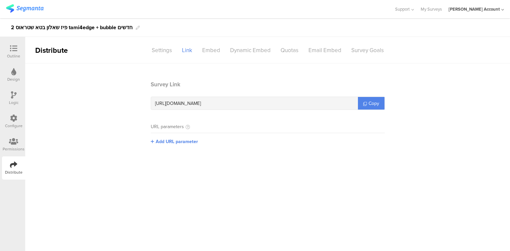
click at [15, 150] on div "Permissions" at bounding box center [14, 149] width 22 height 6
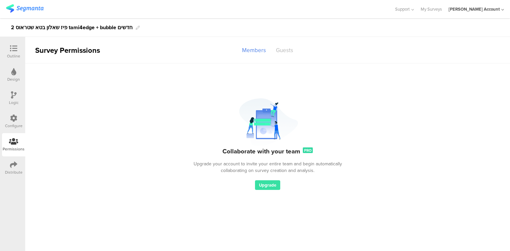
click at [283, 49] on div "Guests" at bounding box center [284, 50] width 27 height 12
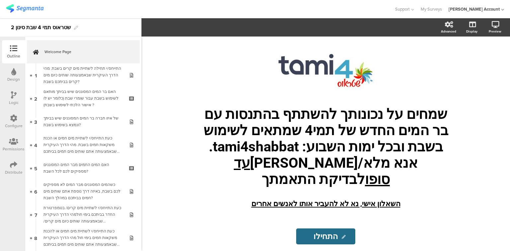
click at [14, 141] on icon at bounding box center [13, 141] width 9 height 7
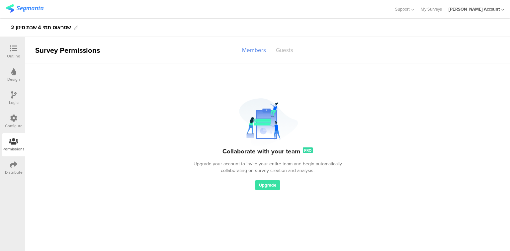
click at [288, 49] on div "Guests" at bounding box center [284, 50] width 27 height 12
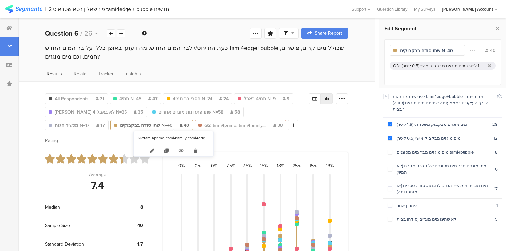
type input "שתו סודה בבקבוקים N=40"
click at [204, 125] on span "Q2: tami4primo, tami4family,..." at bounding box center [235, 125] width 62 height 7
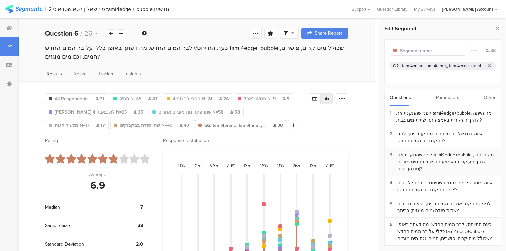
click at [429, 160] on div "לפני שהתקנת את tami4edge+bubble , מה הייתה הדרך העיקרית באמצעותה שתיתם מים מוגז…" at bounding box center [446, 161] width 98 height 21
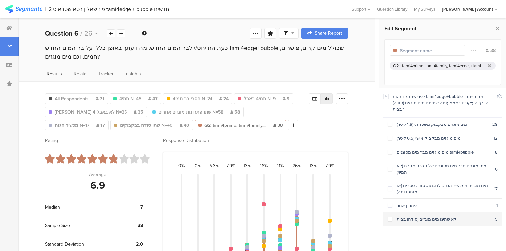
click at [425, 212] on section "לא שתינו מים מוגזים (סודה) בבית 5" at bounding box center [442, 219] width 118 height 14
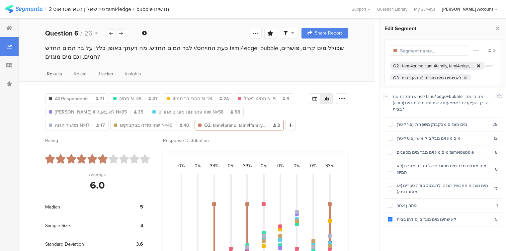
click at [477, 66] on icon at bounding box center [478, 66] width 3 height 4
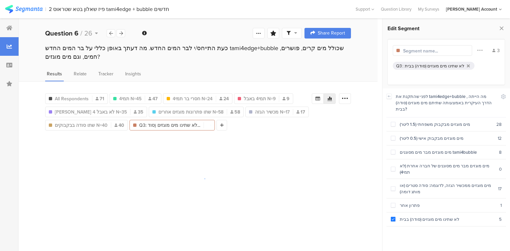
click at [441, 53] on input "text" at bounding box center [432, 50] width 58 height 7
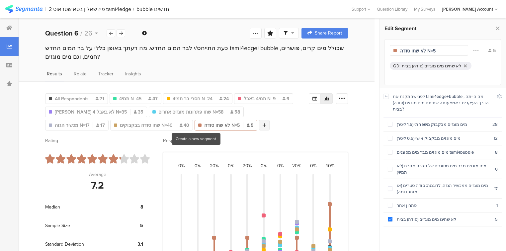
type input "לא שתו סודה N=5"
click at [263, 124] on icon at bounding box center [265, 125] width 4 height 5
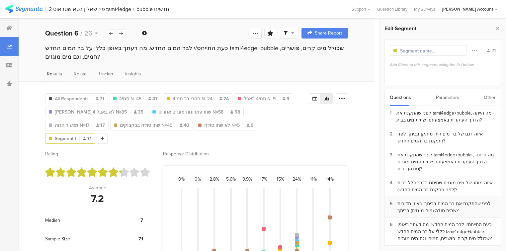
click at [433, 206] on div "לפני שהתקנת את בר המים בביתך, באיזו תדירות שתית סודה (מים מוגזים) בביתך?" at bounding box center [446, 207] width 98 height 14
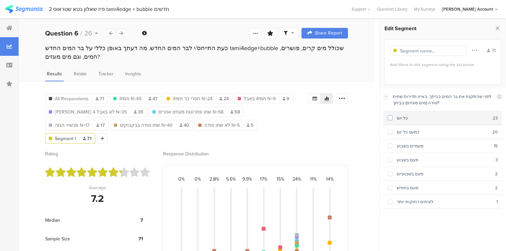
click at [410, 120] on div "כל יום" at bounding box center [442, 118] width 100 height 6
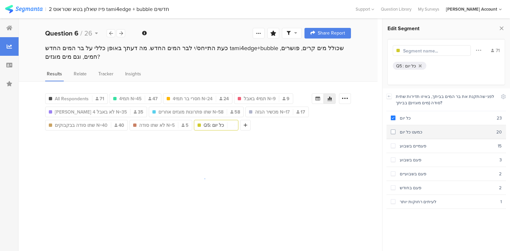
click at [411, 129] on div "כמעט כל יום" at bounding box center [445, 132] width 101 height 6
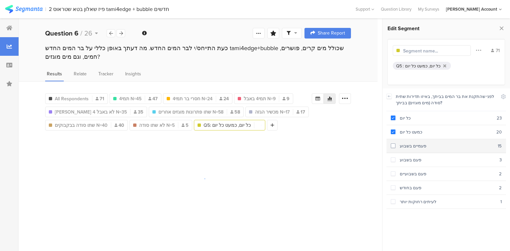
click at [414, 141] on section "פעמיים בשבוע 15" at bounding box center [445, 146] width 119 height 14
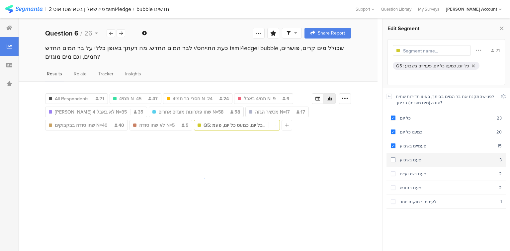
drag, startPoint x: 416, startPoint y: 155, endPoint x: 416, endPoint y: 164, distance: 9.0
click at [416, 155] on section "פעם בשבוע 3" at bounding box center [445, 160] width 119 height 14
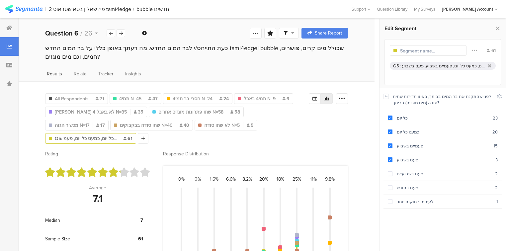
click at [420, 54] on div at bounding box center [429, 51] width 58 height 8
click at [417, 50] on input "text" at bounding box center [429, 50] width 58 height 7
type input "שתו סודה בתדירות גבוהה N=61"
click at [144, 136] on icon at bounding box center [143, 138] width 4 height 5
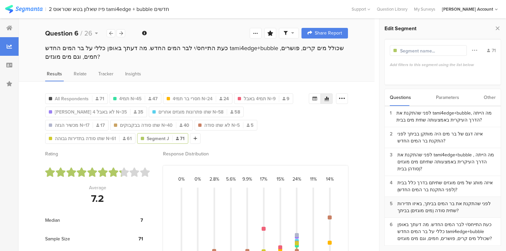
click at [438, 200] on div "לפני שהתקנת את בר המים בביתך, באיזו תדירות שתית סודה (מים מוגזים) בביתך?" at bounding box center [446, 207] width 98 height 14
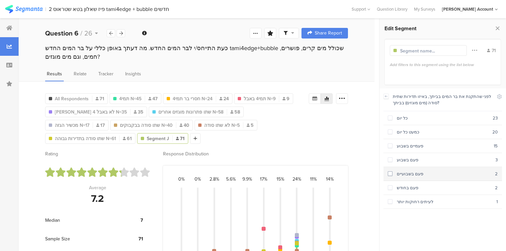
click at [405, 173] on div "פעם בשבועיים" at bounding box center [443, 174] width 103 height 6
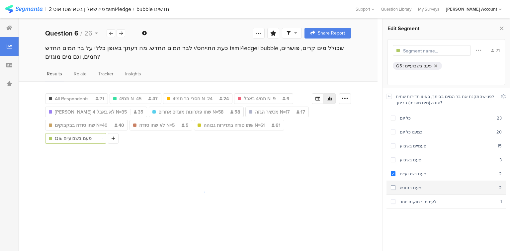
click at [409, 186] on div "פעם בחודש" at bounding box center [447, 188] width 104 height 6
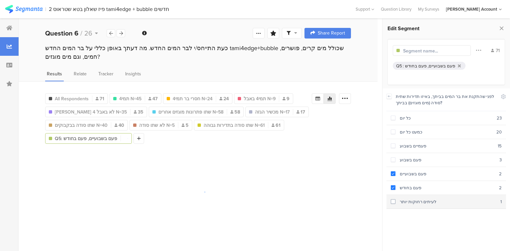
click at [415, 198] on div "לעיתים רחוקות יותר" at bounding box center [447, 201] width 105 height 6
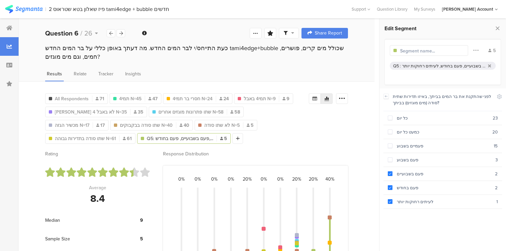
click at [416, 50] on input "text" at bounding box center [429, 50] width 58 height 7
type input "שתו סודה בתדירות נמוכה N=5"
click at [498, 27] on icon at bounding box center [497, 28] width 7 height 9
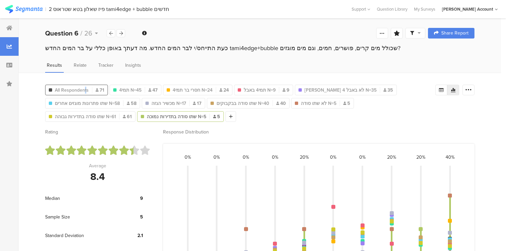
click at [85, 89] on span "All Respondents" at bounding box center [72, 90] width 34 height 7
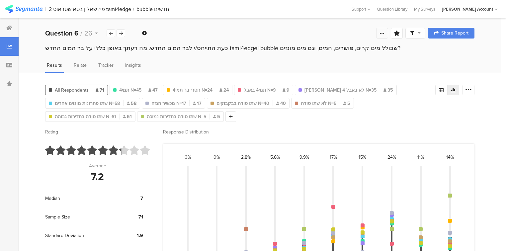
click at [385, 31] on icon at bounding box center [381, 33] width 5 height 5
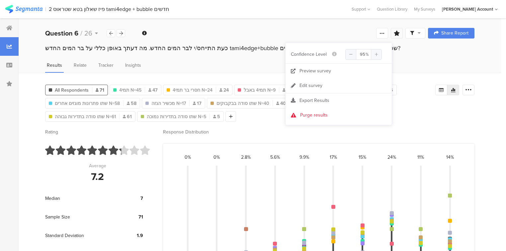
click at [400, 32] on icon at bounding box center [397, 33] width 6 height 5
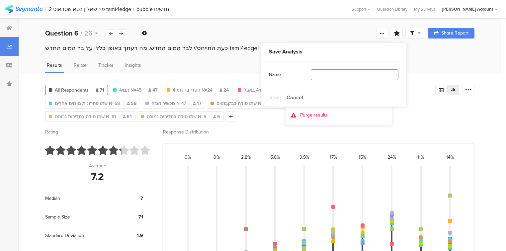
click at [343, 74] on input "text" at bounding box center [355, 74] width 88 height 11
type input "כל הפילוחים"
click at [275, 97] on span "Save" at bounding box center [275, 98] width 12 height 8
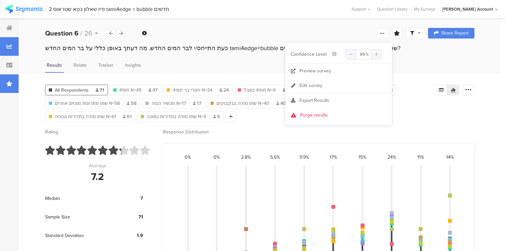
click at [7, 83] on icon at bounding box center [9, 83] width 6 height 5
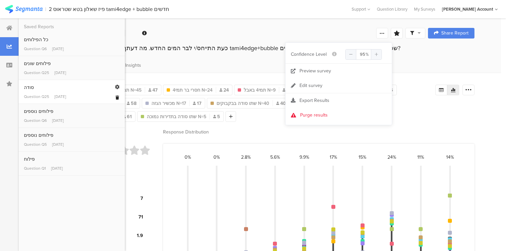
click at [117, 97] on icon at bounding box center [118, 98] width 4 height 4
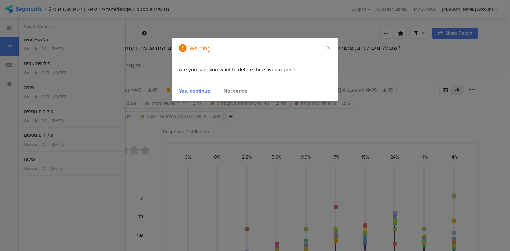
click at [185, 90] on div "Yes, continue" at bounding box center [195, 91] width 32 height 8
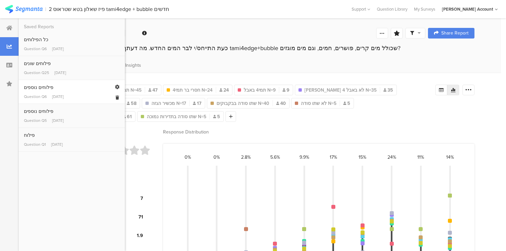
click at [36, 94] on div "Question Q6" at bounding box center [35, 97] width 23 height 6
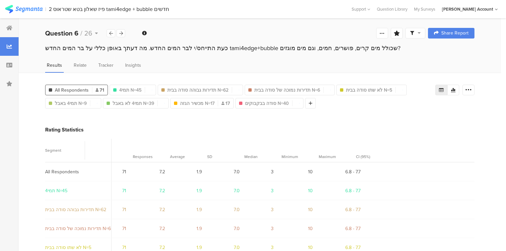
click at [4, 84] on div at bounding box center [9, 83] width 19 height 19
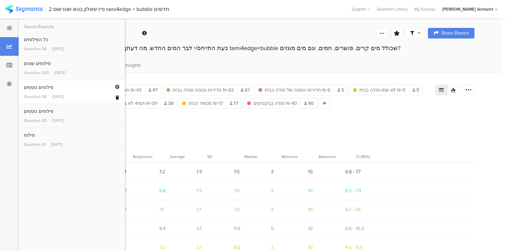
click at [116, 98] on icon at bounding box center [118, 98] width 4 height 4
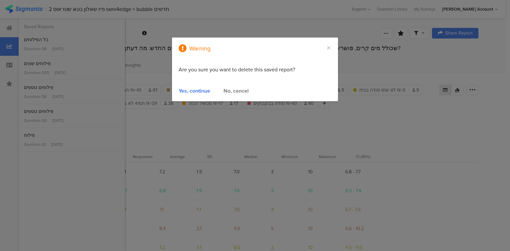
click at [230, 89] on div "No, cancel" at bounding box center [235, 91] width 25 height 8
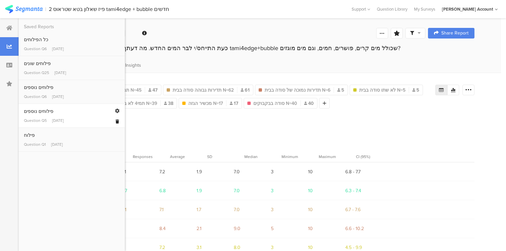
click at [118, 121] on icon at bounding box center [118, 121] width 4 height 4
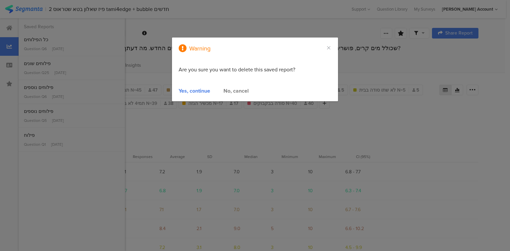
click at [195, 89] on div "Yes, continue" at bounding box center [195, 91] width 32 height 8
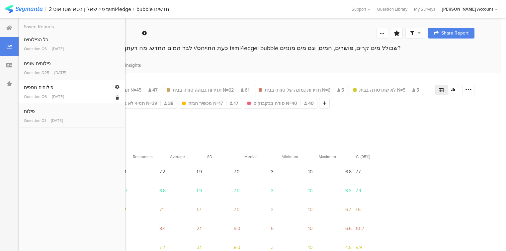
click at [31, 92] on link "פילוחים נוספים Question Q6 Sep 11, 2025" at bounding box center [72, 92] width 96 height 16
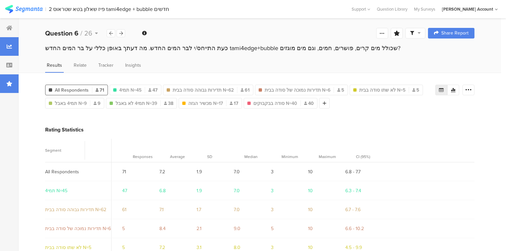
click at [8, 87] on div at bounding box center [9, 83] width 19 height 19
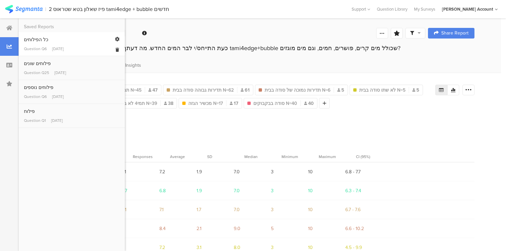
click at [23, 46] on div "Warning Yes, continue No, cancel כל הפילוחים Question Q6 Sep 11, 2025 Edit Save…" at bounding box center [72, 44] width 106 height 24
click at [36, 66] on div "פילוחים שונים" at bounding box center [72, 63] width 96 height 7
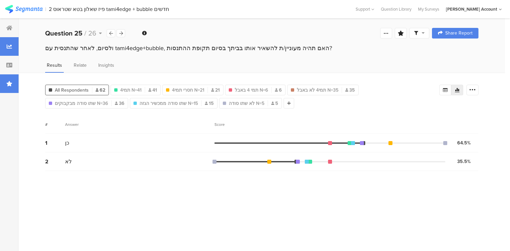
click at [6, 85] on icon at bounding box center [9, 83] width 6 height 5
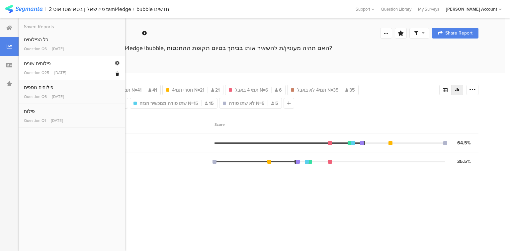
click at [116, 73] on icon at bounding box center [118, 74] width 4 height 4
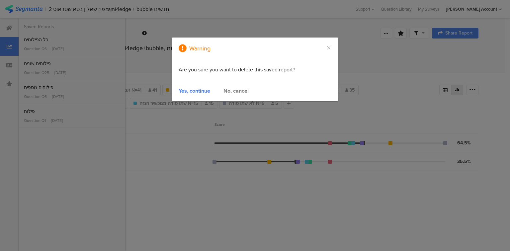
click at [191, 90] on div "Yes, continue" at bounding box center [195, 91] width 32 height 8
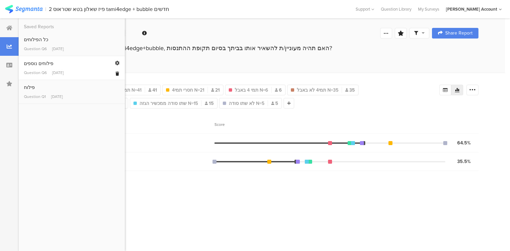
click at [116, 73] on icon at bounding box center [118, 74] width 4 height 4
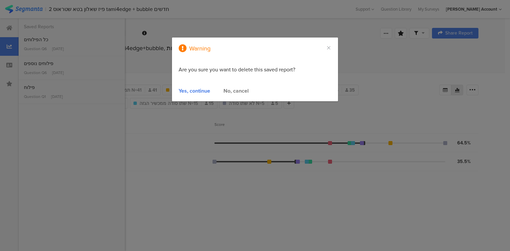
click at [200, 91] on div "Yes, continue" at bounding box center [195, 91] width 32 height 8
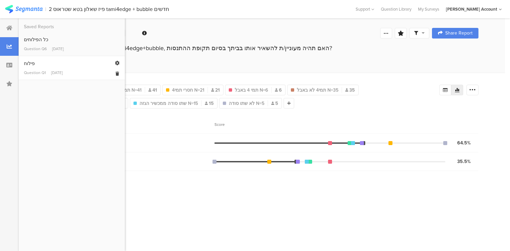
click at [42, 72] on div "Question Q1" at bounding box center [35, 73] width 22 height 6
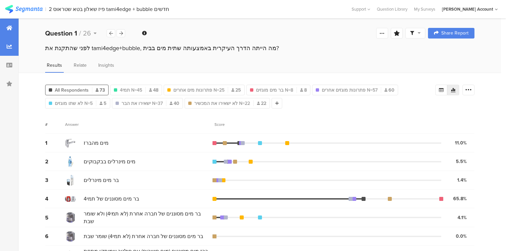
click at [1, 31] on div at bounding box center [9, 28] width 19 height 19
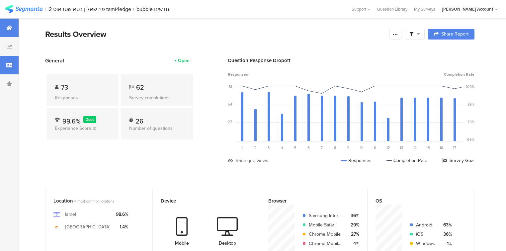
click at [5, 65] on div at bounding box center [9, 65] width 19 height 19
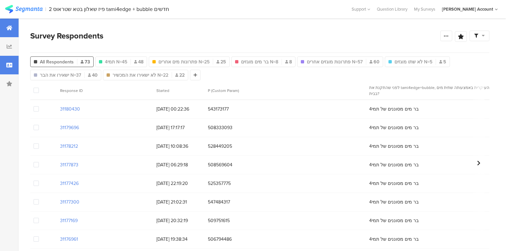
click at [7, 24] on div at bounding box center [9, 28] width 19 height 19
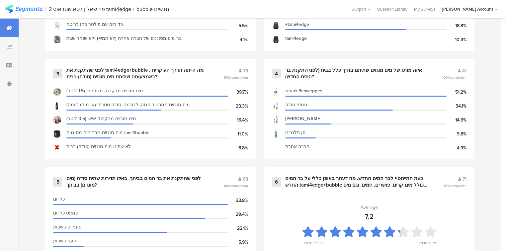
scroll to position [372, 0]
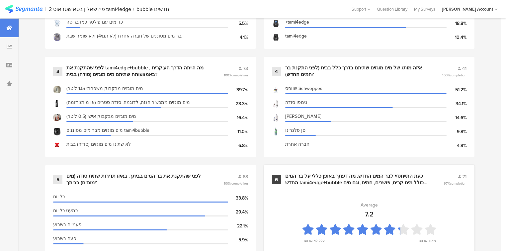
click at [310, 181] on div "כעת התייחס/י לבר המים החדש. מה דעתך באופן כללי על בר המים החדש tami4edge+bubble…" at bounding box center [356, 179] width 143 height 13
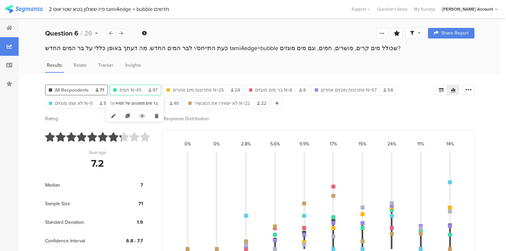
click at [134, 89] on span "תמי4 N=45" at bounding box center [130, 90] width 22 height 7
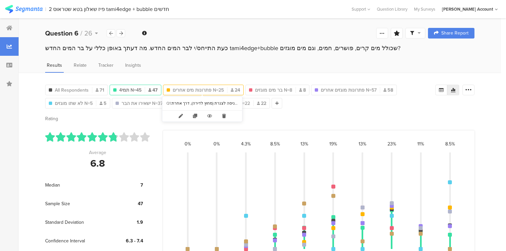
click at [196, 89] on span "פתרונות מים אחרים N=25" at bounding box center [198, 90] width 51 height 7
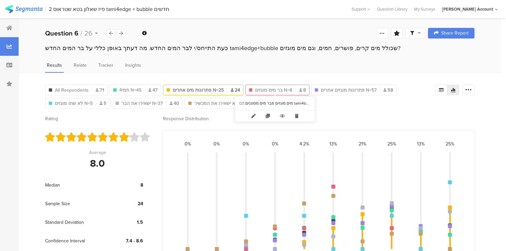
click at [262, 90] on span "בר מים מוגזים N=8" at bounding box center [273, 90] width 37 height 7
type input "בר מים מוגזים N=8"
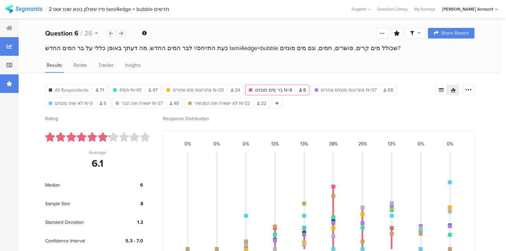
click at [9, 84] on icon at bounding box center [9, 83] width 6 height 5
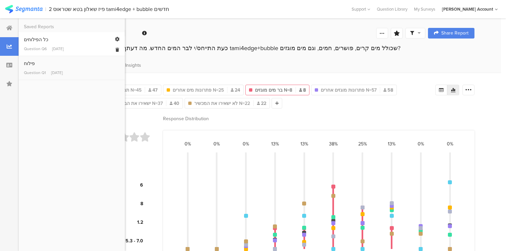
click at [37, 43] on link "כל הפילוחים Question Q6 Sep 11, 2025" at bounding box center [72, 44] width 96 height 16
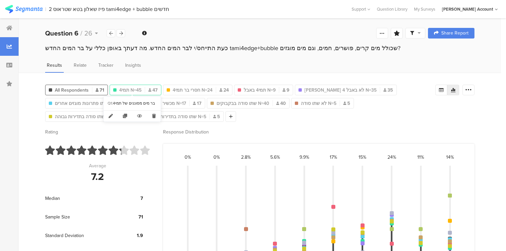
click at [136, 90] on span "תמי4 N=45" at bounding box center [130, 90] width 22 height 7
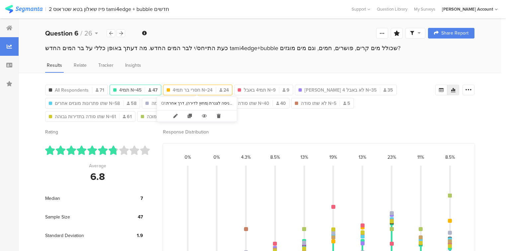
click at [184, 88] on span "חסרי בר תמי4 N=24" at bounding box center [193, 90] width 40 height 7
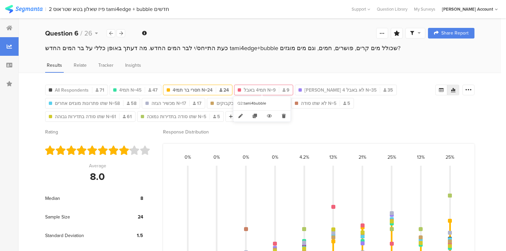
click at [246, 89] on span "תמי4 באבל N=9" at bounding box center [260, 90] width 32 height 7
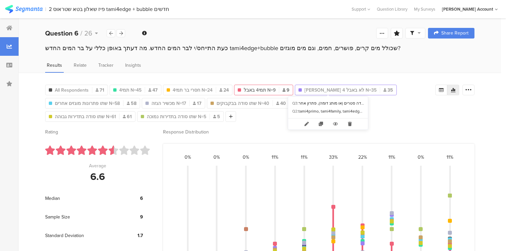
click at [321, 89] on span "תמי 4 לא באבל N=35" at bounding box center [340, 90] width 72 height 7
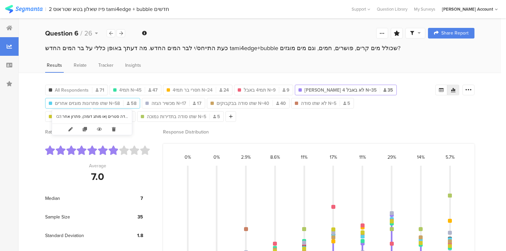
click at [100, 104] on span "שתו פתרונות מוגזים אחרים N=58" at bounding box center [87, 103] width 65 height 7
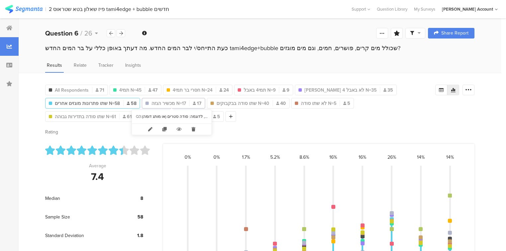
click at [173, 102] on span "מכשיר הגזה N=17" at bounding box center [168, 103] width 35 height 7
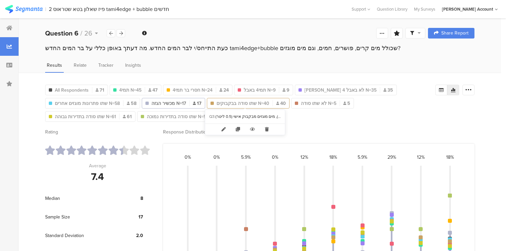
click at [241, 103] on span "שתו סודה בבקבוקים N=40" at bounding box center [242, 103] width 53 height 7
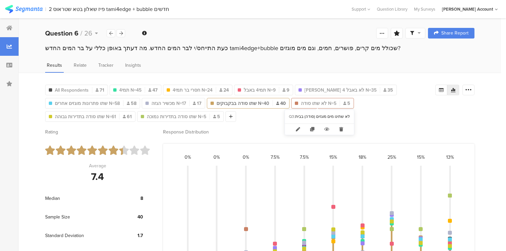
click at [306, 104] on span "לא שתו סודה N=5" at bounding box center [319, 103] width 36 height 7
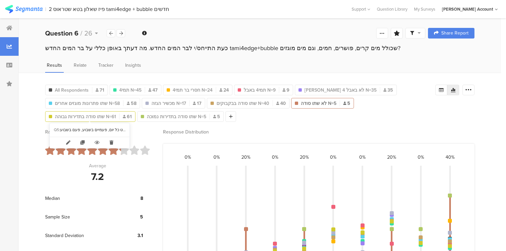
click at [64, 117] on span "שתו סודה בתדירות גבוהה N=61" at bounding box center [85, 116] width 61 height 7
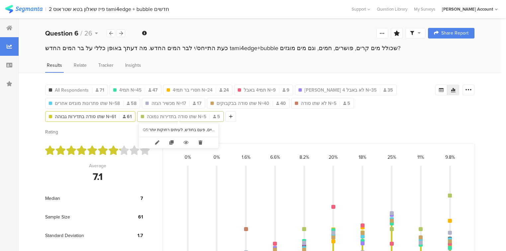
click at [193, 116] on span "שתו סודה בתדירות נמוכה N=5" at bounding box center [176, 116] width 59 height 7
type input "שתו סודה בתדירות נמוכה N=5"
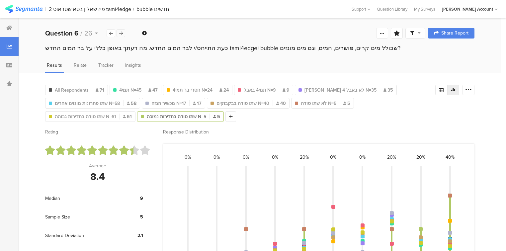
click at [119, 35] on icon at bounding box center [121, 33] width 4 height 4
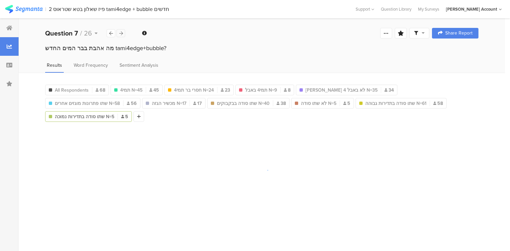
click at [119, 35] on icon at bounding box center [121, 33] width 4 height 4
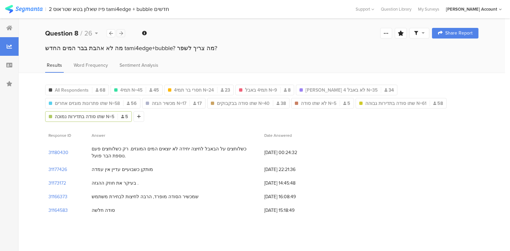
click at [119, 35] on icon at bounding box center [121, 33] width 4 height 4
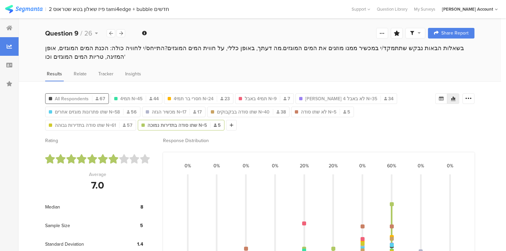
click at [78, 98] on span "All Respondents" at bounding box center [72, 98] width 34 height 7
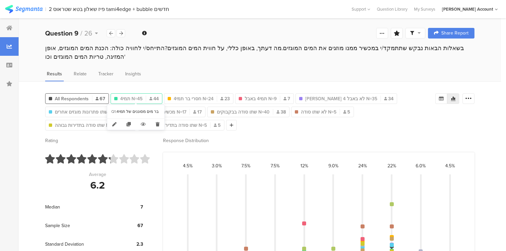
click at [129, 96] on span "תמי4 N=45" at bounding box center [131, 98] width 22 height 7
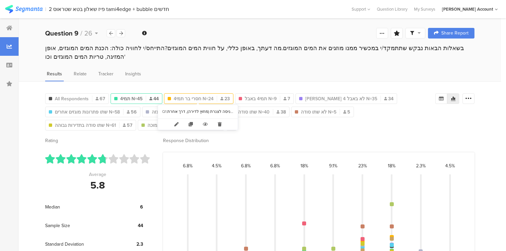
click at [184, 97] on span "חסרי בר תמי4 N=24" at bounding box center [194, 98] width 40 height 7
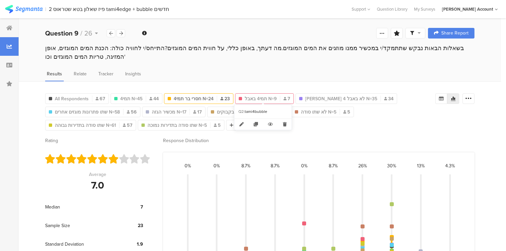
click at [254, 98] on span "תמי4 באבל N=9" at bounding box center [261, 98] width 32 height 7
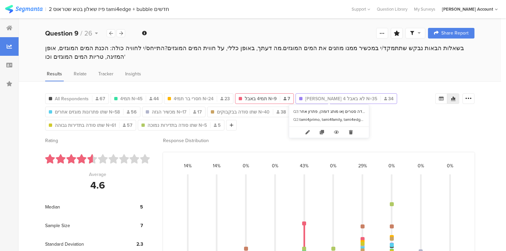
click at [320, 98] on span "תמי 4 לא באבל N=35" at bounding box center [341, 98] width 72 height 7
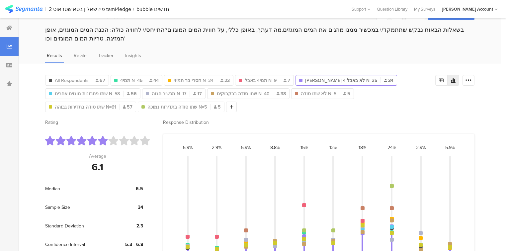
scroll to position [27, 0]
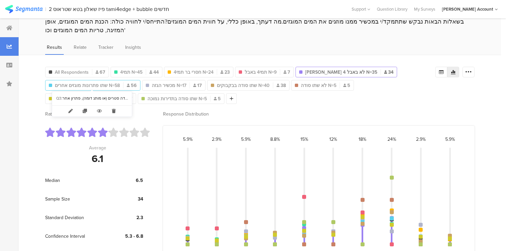
click at [101, 84] on span "שתו פתרונות מוגזים אחרים N=58" at bounding box center [87, 85] width 65 height 7
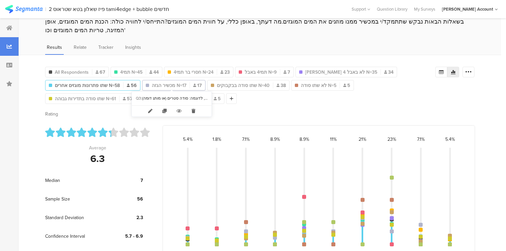
click at [160, 86] on span "מכשיר הגזה N=17" at bounding box center [169, 85] width 35 height 7
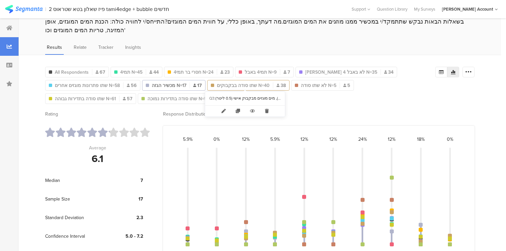
click at [222, 85] on span "שתו סודה בבקבוקים N=40" at bounding box center [243, 85] width 53 height 7
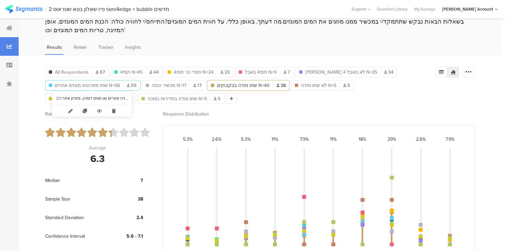
click at [94, 82] on span "שתו פתרונות מוגזים אחרים N=58" at bounding box center [87, 85] width 65 height 7
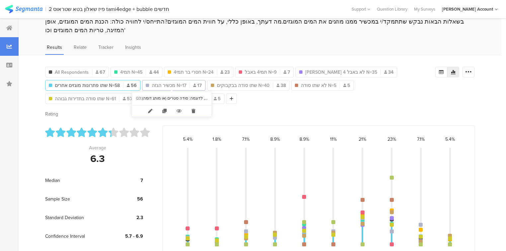
click at [181, 84] on span "מכשיר הגזה N=17" at bounding box center [169, 85] width 35 height 7
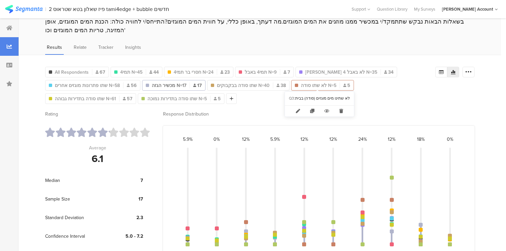
click at [309, 85] on span "לא שתו סודה N=5" at bounding box center [319, 85] width 36 height 7
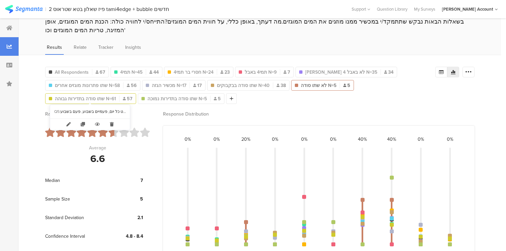
click at [106, 96] on span "שתו סודה בתדירות גבוהה N=61" at bounding box center [85, 98] width 61 height 7
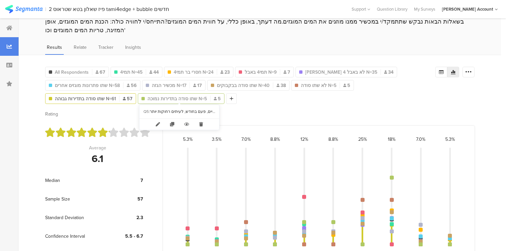
click at [154, 97] on span "שתו סודה בתדירות נמוכה N=5" at bounding box center [176, 98] width 59 height 7
type input "שתו סודה בתדירות נמוכה N=5"
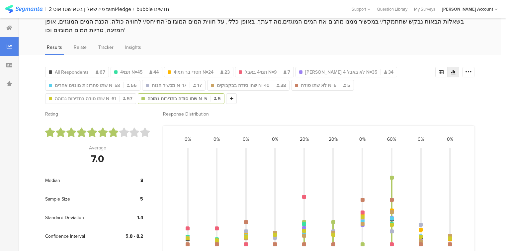
click at [37, 98] on div "All Respondents 67 תמי4 N=45 44 חסרי בר תמי4 N=24 23 תמי4 באבל N=9 7 תמי 4 לא ב…" at bounding box center [260, 178] width 482 height 246
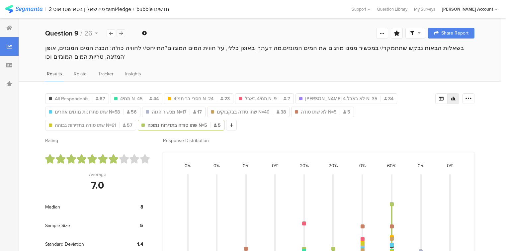
click at [120, 32] on icon at bounding box center [121, 33] width 4 height 4
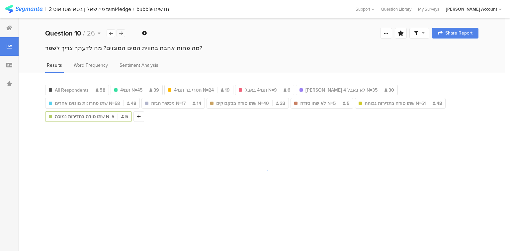
click at [120, 32] on icon at bounding box center [121, 33] width 4 height 4
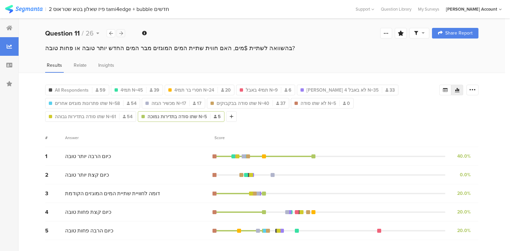
click at [120, 32] on icon at bounding box center [121, 33] width 4 height 4
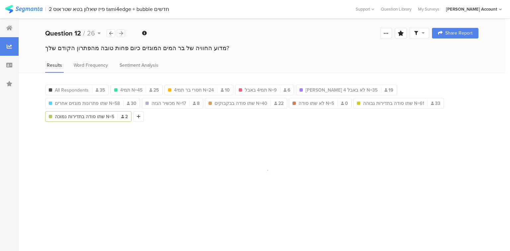
click at [120, 32] on icon at bounding box center [121, 33] width 4 height 4
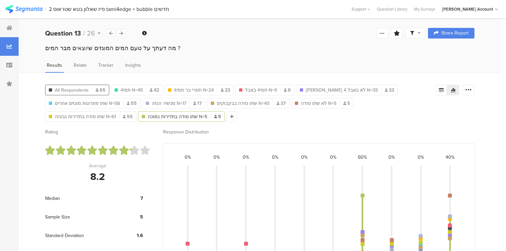
click at [83, 91] on span "All Respondents" at bounding box center [72, 90] width 34 height 7
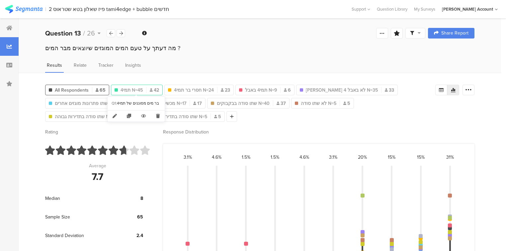
click at [131, 89] on span "תמי4 N=45" at bounding box center [131, 90] width 22 height 7
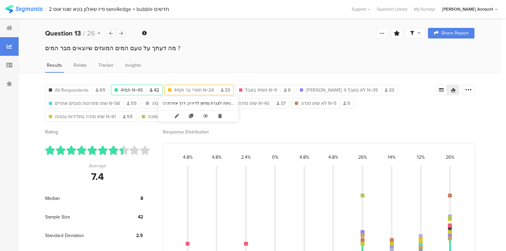
click at [193, 88] on span "חסרי בר תמי4 N=24" at bounding box center [194, 90] width 40 height 7
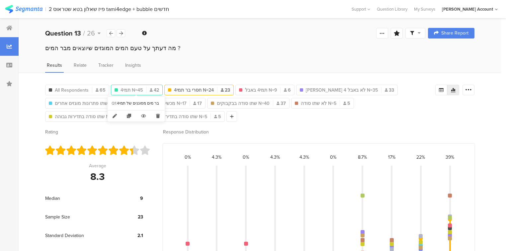
click at [133, 88] on span "תמי4 N=45" at bounding box center [131, 90] width 22 height 7
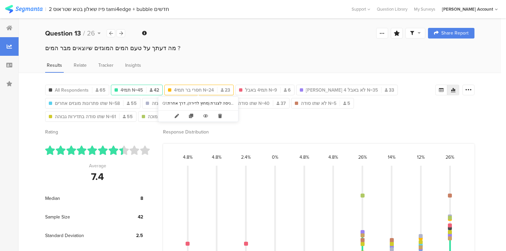
click at [184, 90] on span "חסרי בר תמי4 N=24" at bounding box center [194, 90] width 40 height 7
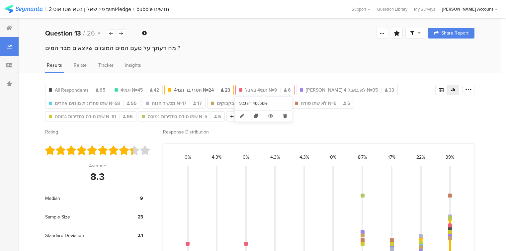
click at [258, 88] on span "תמי4 באבל N=9" at bounding box center [261, 90] width 32 height 7
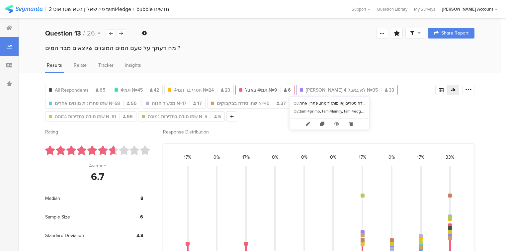
click at [312, 89] on span "תמי 4 לא באבל N=35" at bounding box center [342, 90] width 72 height 7
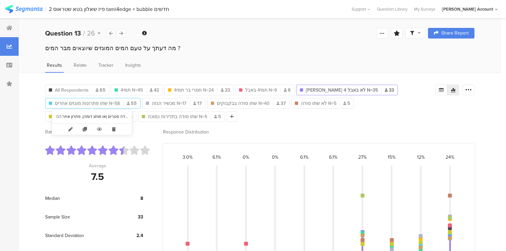
click at [80, 103] on span "שתו פתרונות מוגזים אחרים N=58" at bounding box center [87, 103] width 65 height 7
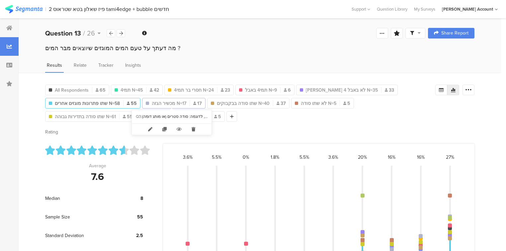
click at [168, 102] on span "מכשיר הגזה N=17" at bounding box center [169, 103] width 35 height 7
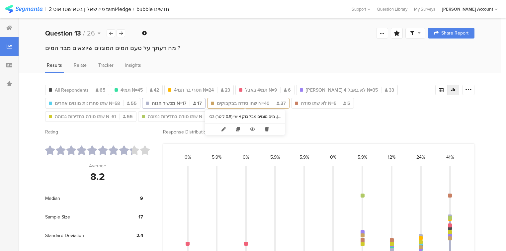
click at [231, 103] on span "שתו סודה בבקבוקים N=40" at bounding box center [243, 103] width 53 height 7
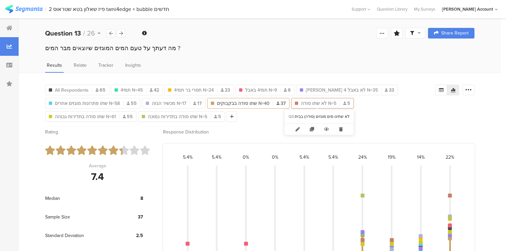
click at [304, 103] on span "לא שתו סודה N=5" at bounding box center [319, 103] width 36 height 7
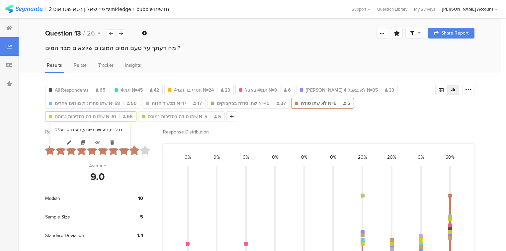
click at [99, 115] on span "שתו סודה בתדירות גבוהה N=61" at bounding box center [85, 116] width 61 height 7
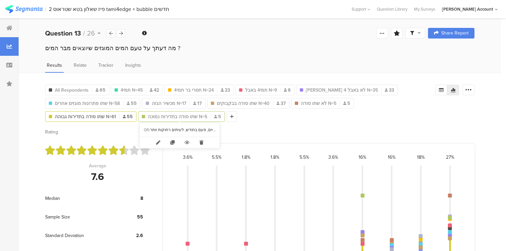
click at [171, 116] on span "שתו סודה בתדירות נמוכה N=5" at bounding box center [177, 116] width 59 height 7
type input "שתו סודה בתדירות נמוכה N=5"
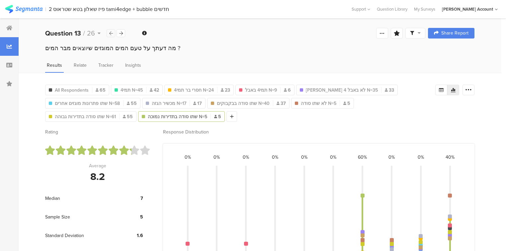
click at [109, 34] on icon at bounding box center [111, 33] width 4 height 4
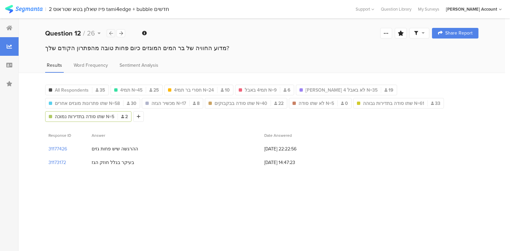
click at [109, 34] on icon at bounding box center [111, 33] width 4 height 4
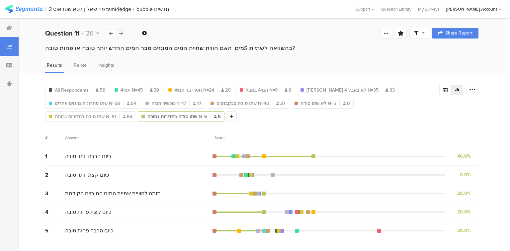
click at [123, 36] on div at bounding box center [121, 33] width 9 height 8
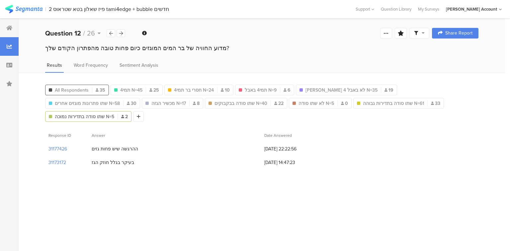
click at [85, 87] on span "All Respondents" at bounding box center [72, 90] width 34 height 7
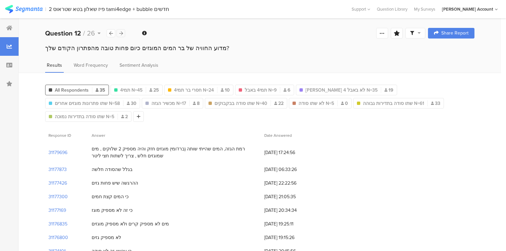
click at [121, 32] on icon at bounding box center [121, 33] width 4 height 4
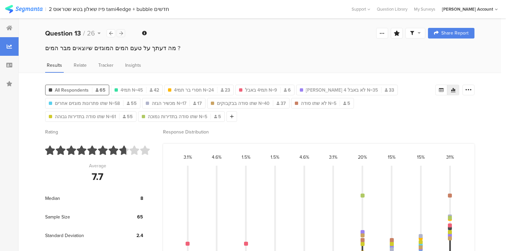
click at [121, 32] on icon at bounding box center [121, 33] width 4 height 4
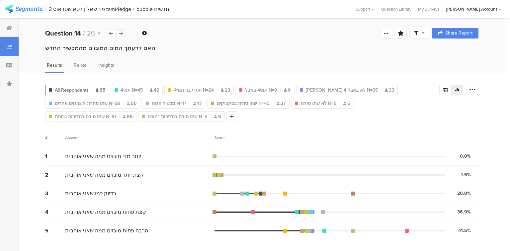
click at [119, 32] on icon at bounding box center [121, 33] width 4 height 4
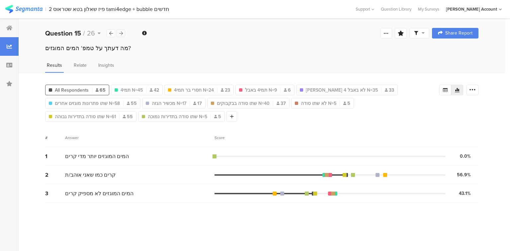
click at [119, 32] on icon at bounding box center [121, 33] width 4 height 4
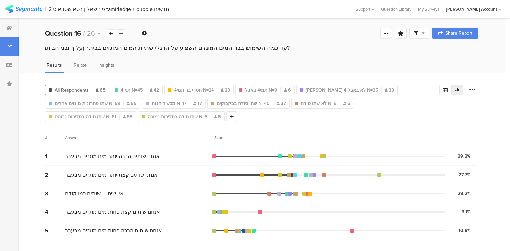
click at [119, 32] on icon at bounding box center [121, 33] width 4 height 4
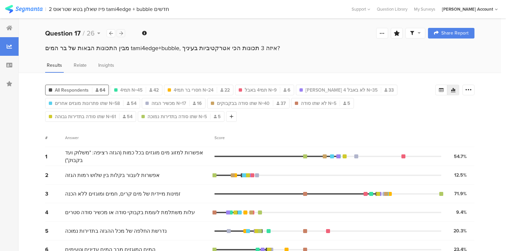
click at [119, 32] on icon at bounding box center [121, 33] width 4 height 4
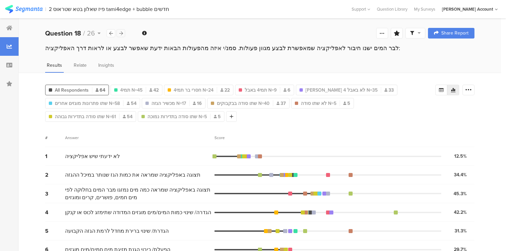
click at [119, 32] on icon at bounding box center [121, 33] width 4 height 4
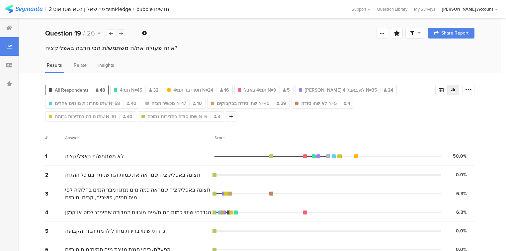
click at [119, 32] on icon at bounding box center [121, 33] width 4 height 4
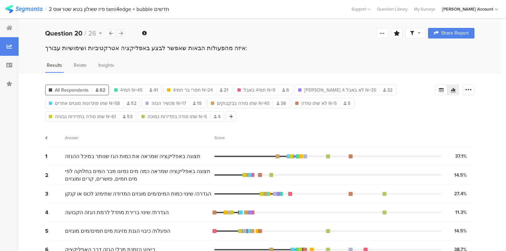
click at [119, 32] on icon at bounding box center [121, 33] width 4 height 4
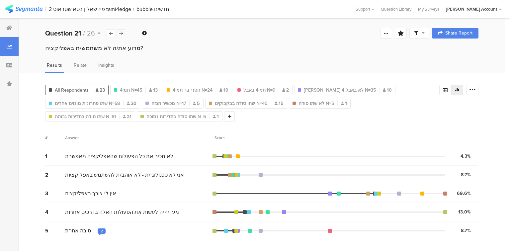
click at [119, 32] on icon at bounding box center [121, 33] width 4 height 4
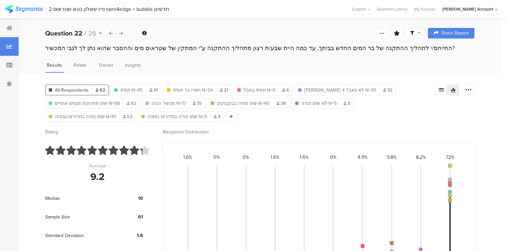
click at [119, 45] on div "התייחס/י לתהליך ההתקנה של בר המים החדש בביתך. עד כמה היית שבע/ת רצון מתהליך ההת…" at bounding box center [259, 48] width 429 height 9
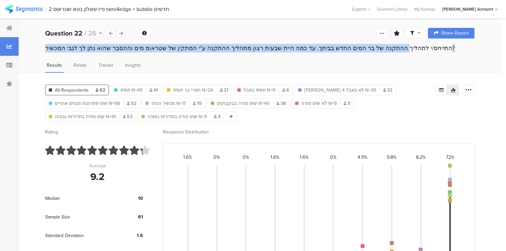
click at [119, 45] on div "התייחס/י לתהליך ההתקנה של בר המים החדש בביתך. עד כמה היית שבע/ת רצון מתהליך ההת…" at bounding box center [259, 48] width 429 height 9
copy section "התייחס/י לתהליך ההתקנה של בר המים החדש בביתך. עד כמה היית שבע/ת רצון מתהליך ההת…"
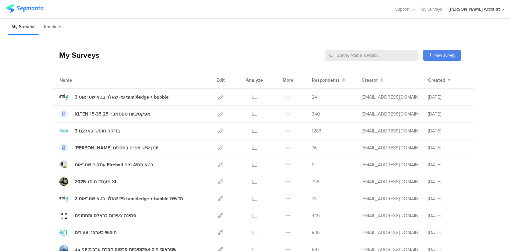
click at [396, 58] on input "text" at bounding box center [371, 55] width 93 height 11
type input "פיז"
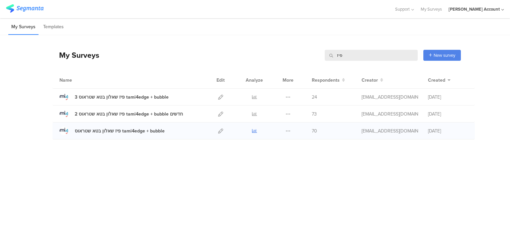
click at [254, 131] on icon at bounding box center [254, 130] width 5 height 5
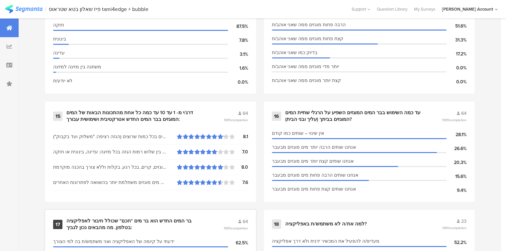
scroll to position [946, 0]
